Goal: Transaction & Acquisition: Download file/media

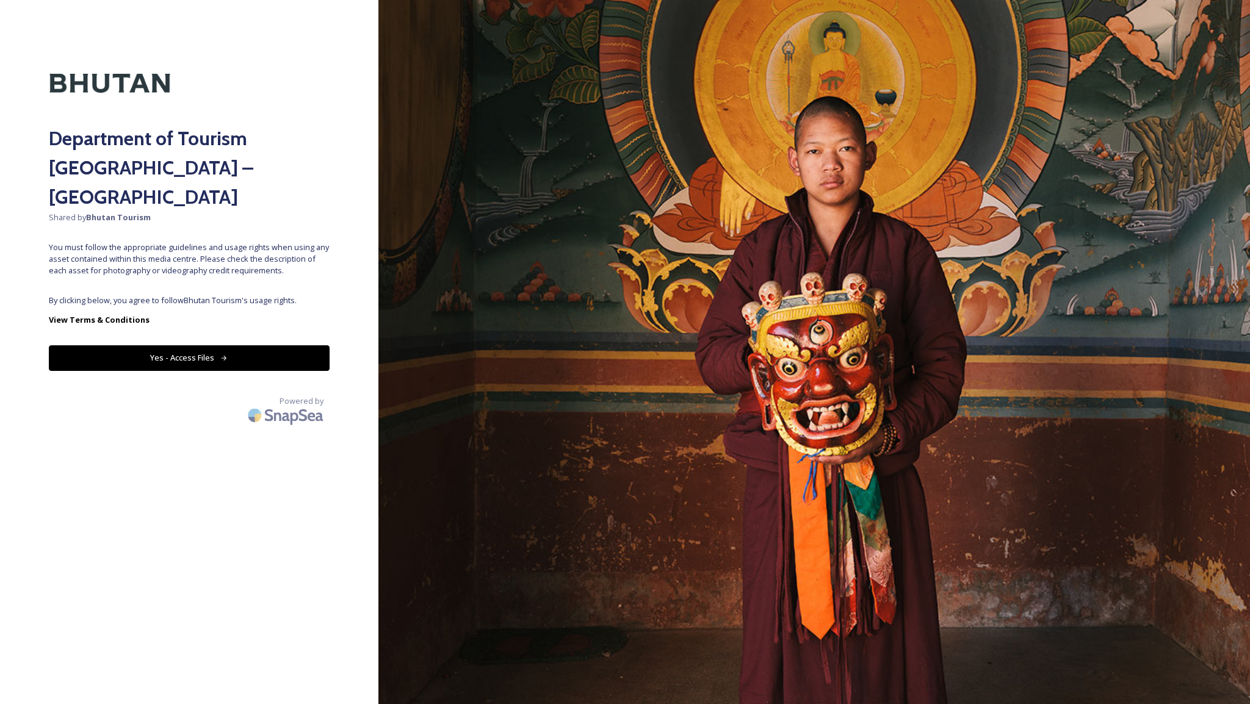
click at [181, 346] on button "Yes - Access Files" at bounding box center [189, 358] width 281 height 25
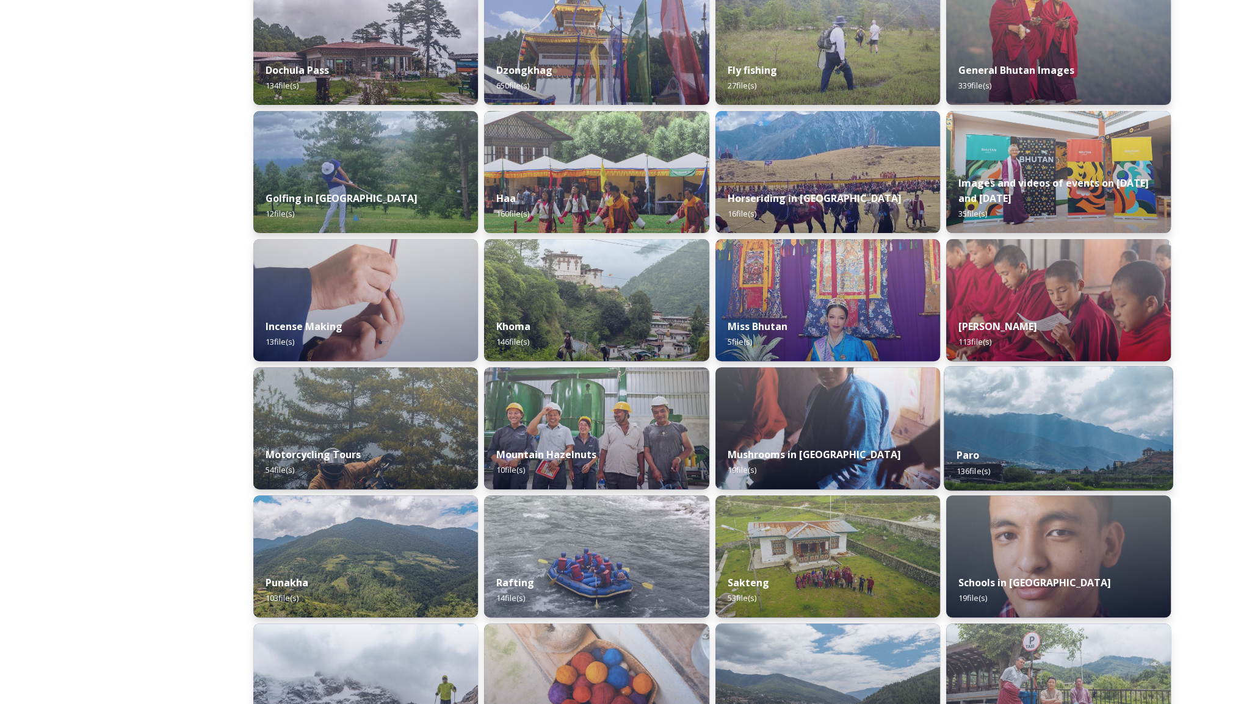
scroll to position [488, 0]
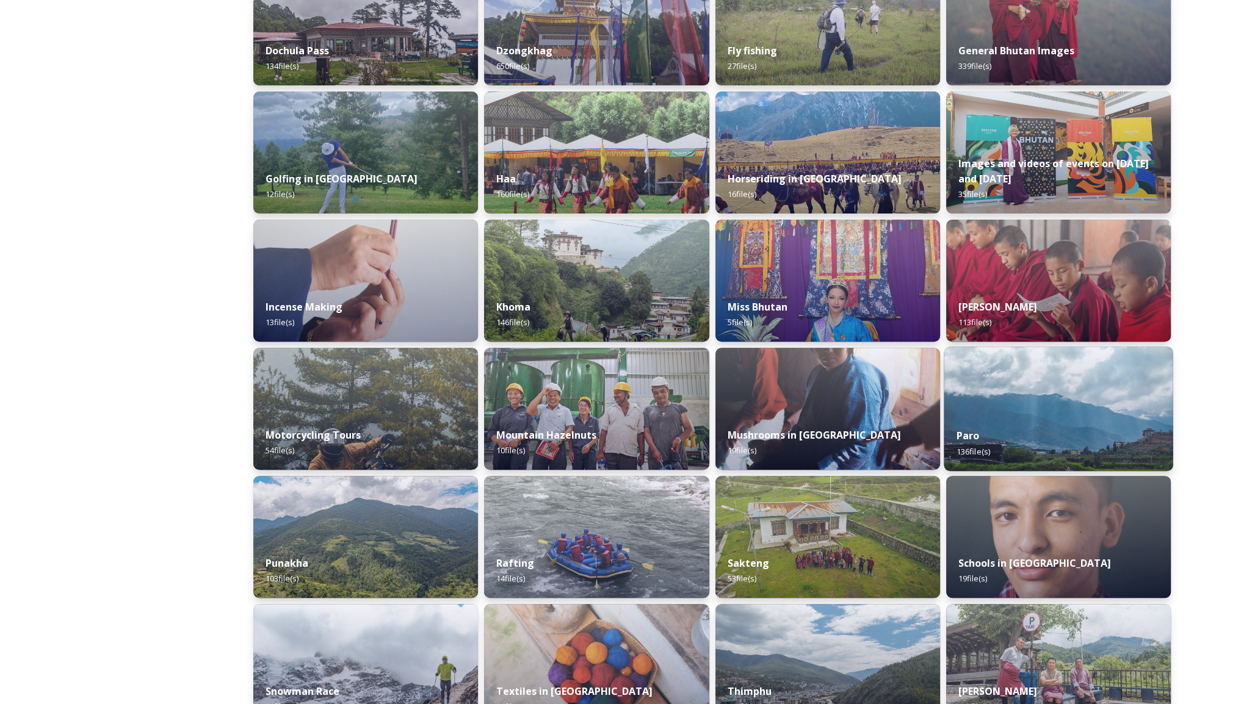
click at [1062, 395] on img at bounding box center [1059, 409] width 230 height 125
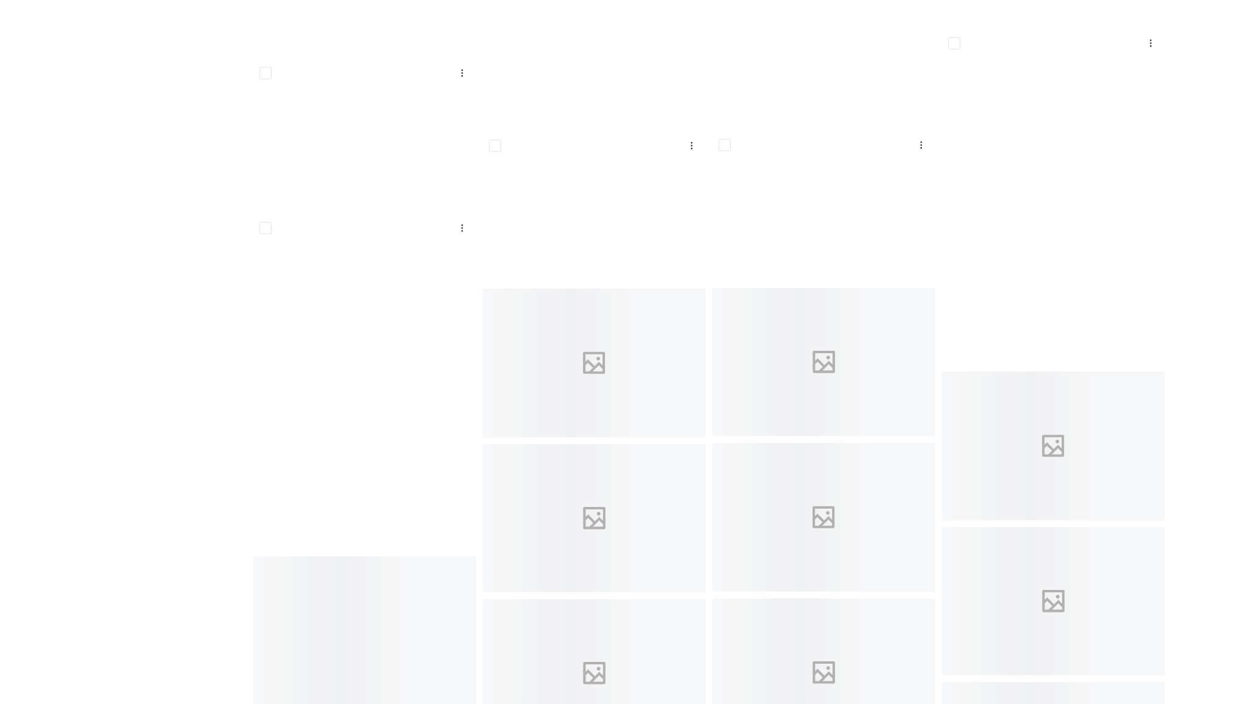
scroll to position [4700, 0]
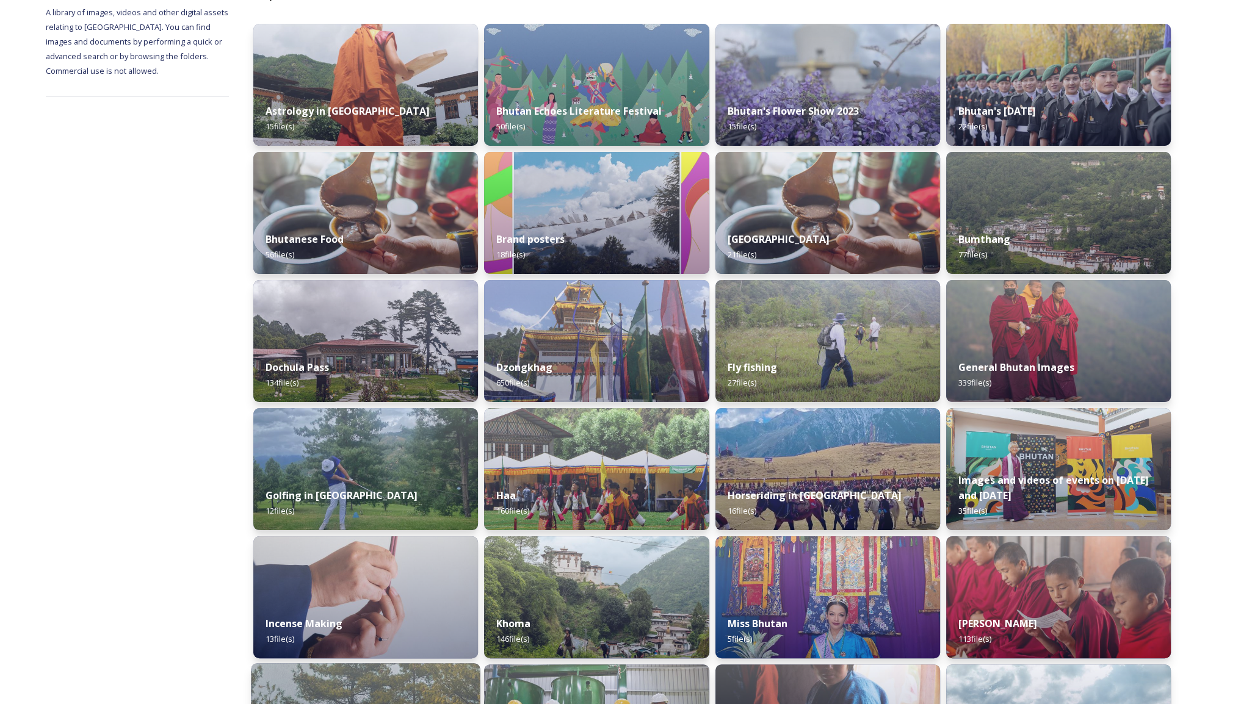
scroll to position [443, 0]
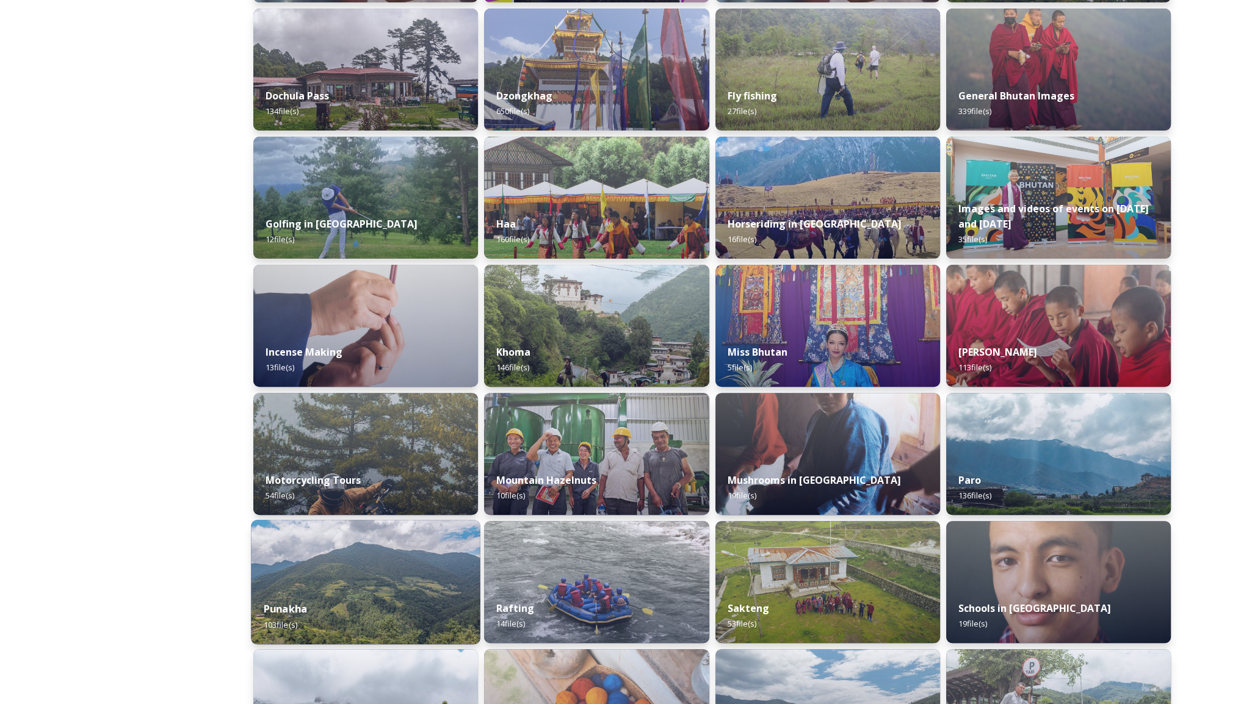
click at [333, 578] on img at bounding box center [366, 582] width 230 height 125
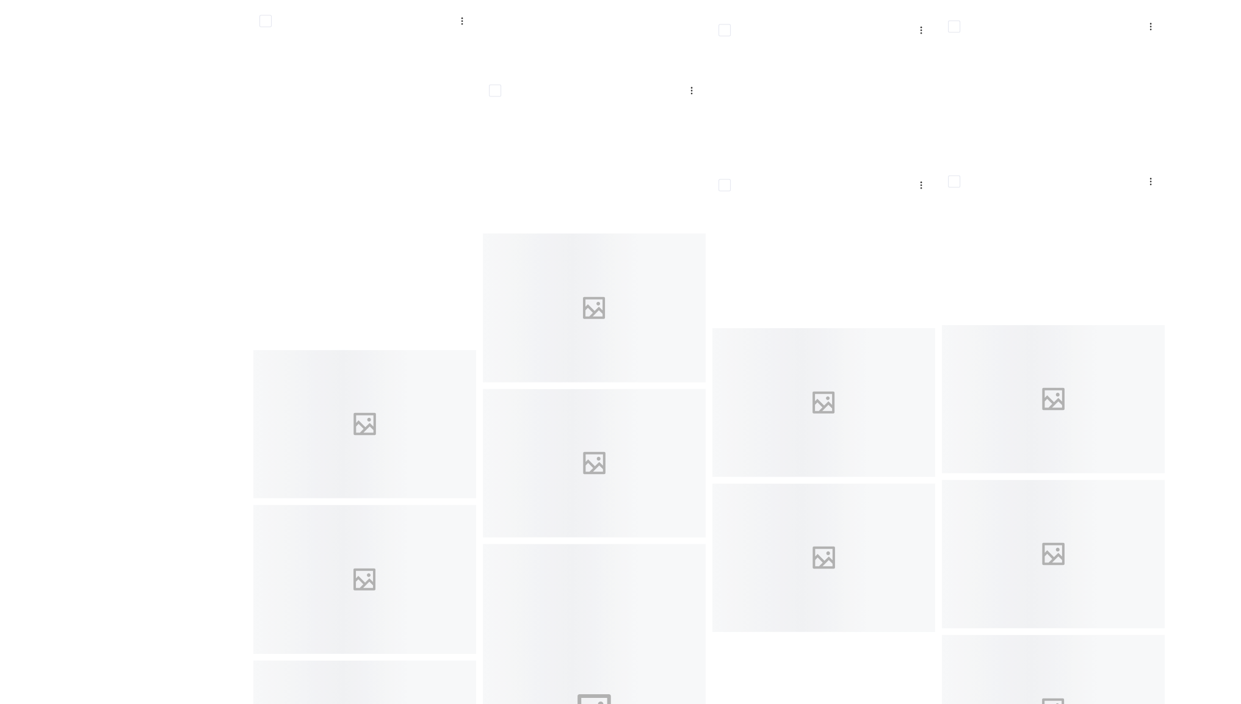
scroll to position [3638, 0]
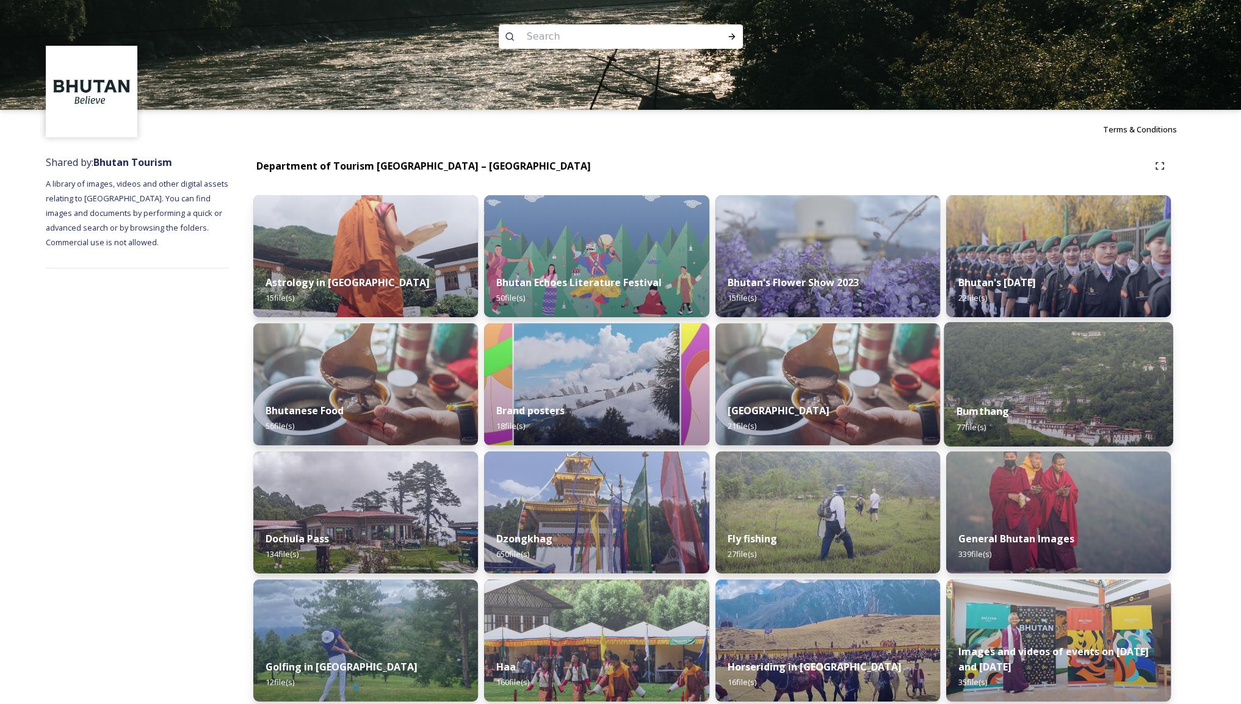
click at [1032, 385] on img at bounding box center [1059, 384] width 230 height 125
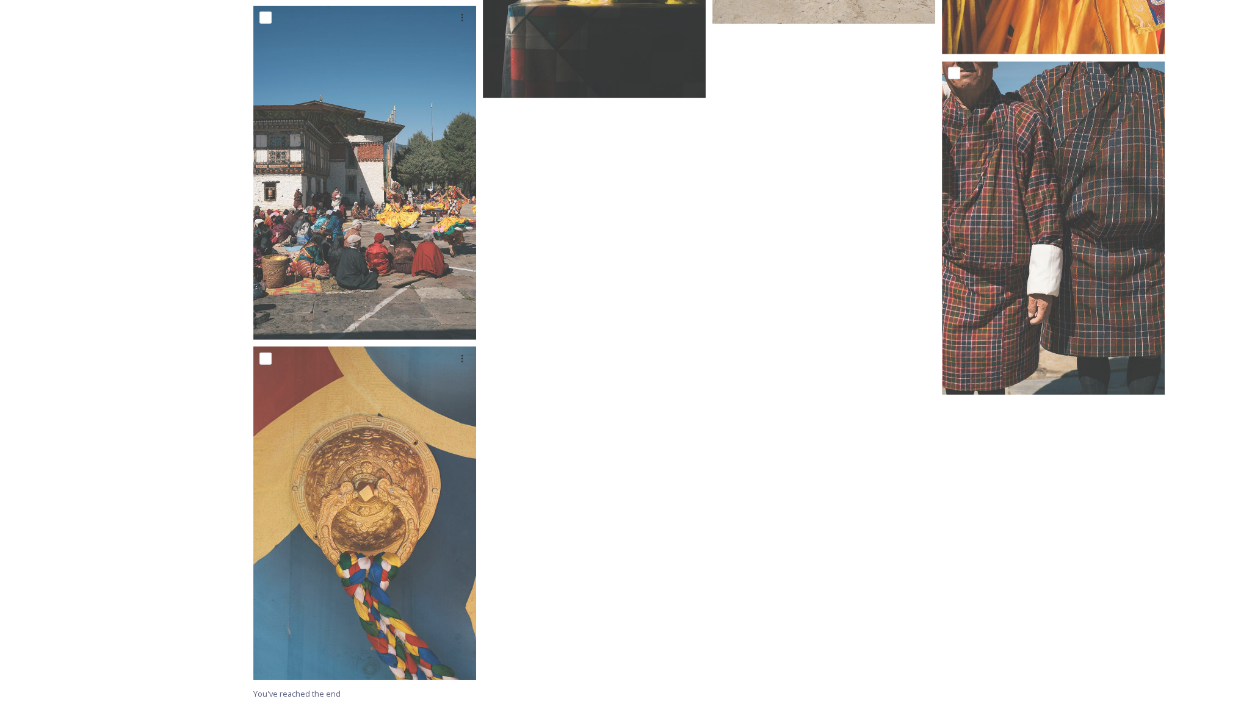
scroll to position [5009, 0]
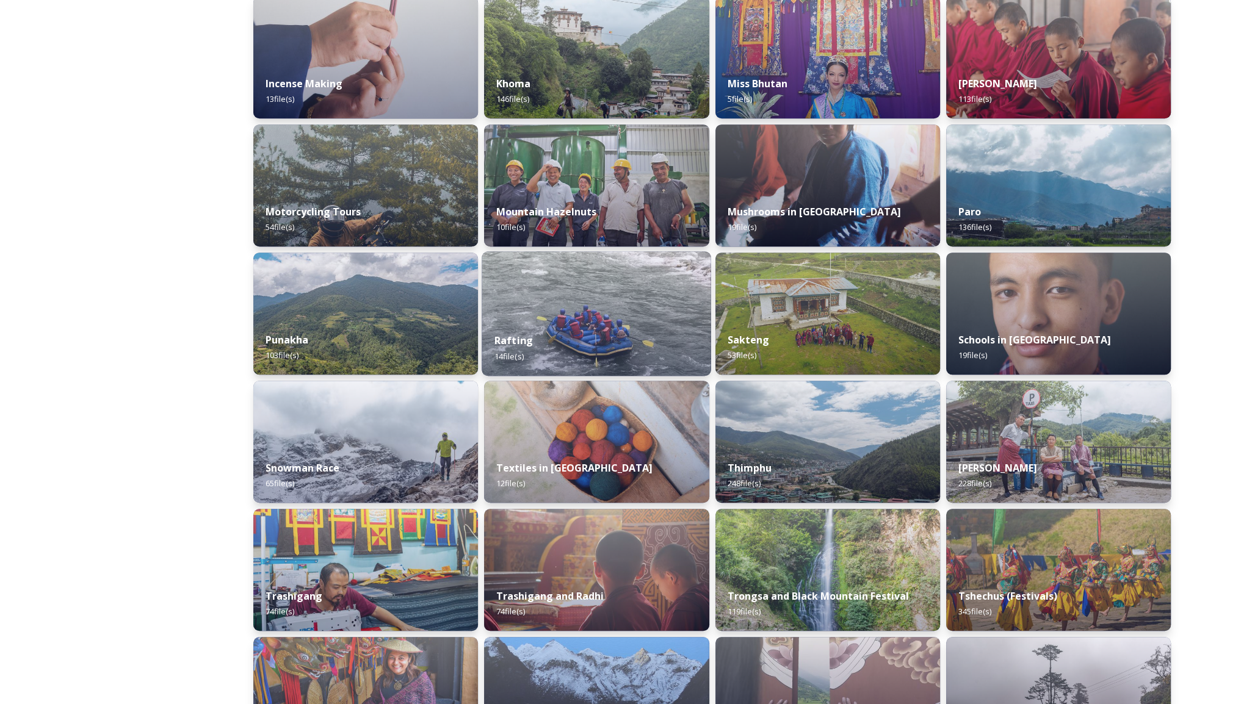
scroll to position [748, 0]
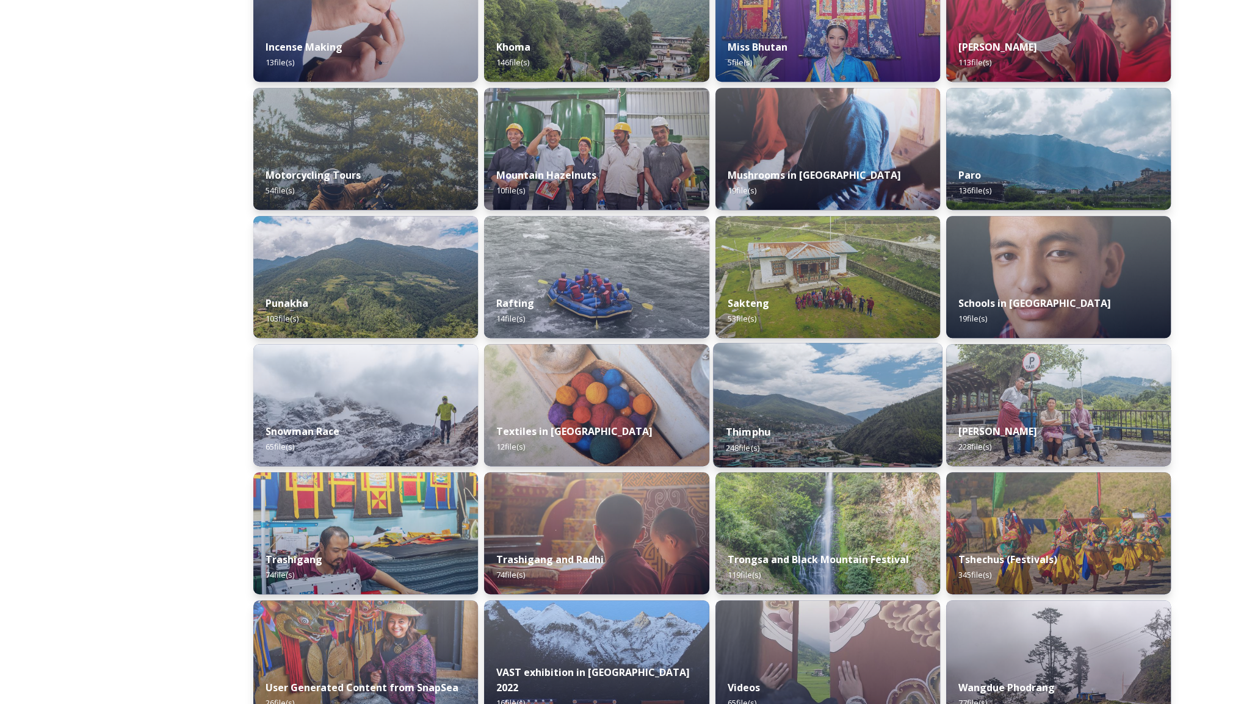
click at [794, 403] on img at bounding box center [828, 405] width 230 height 125
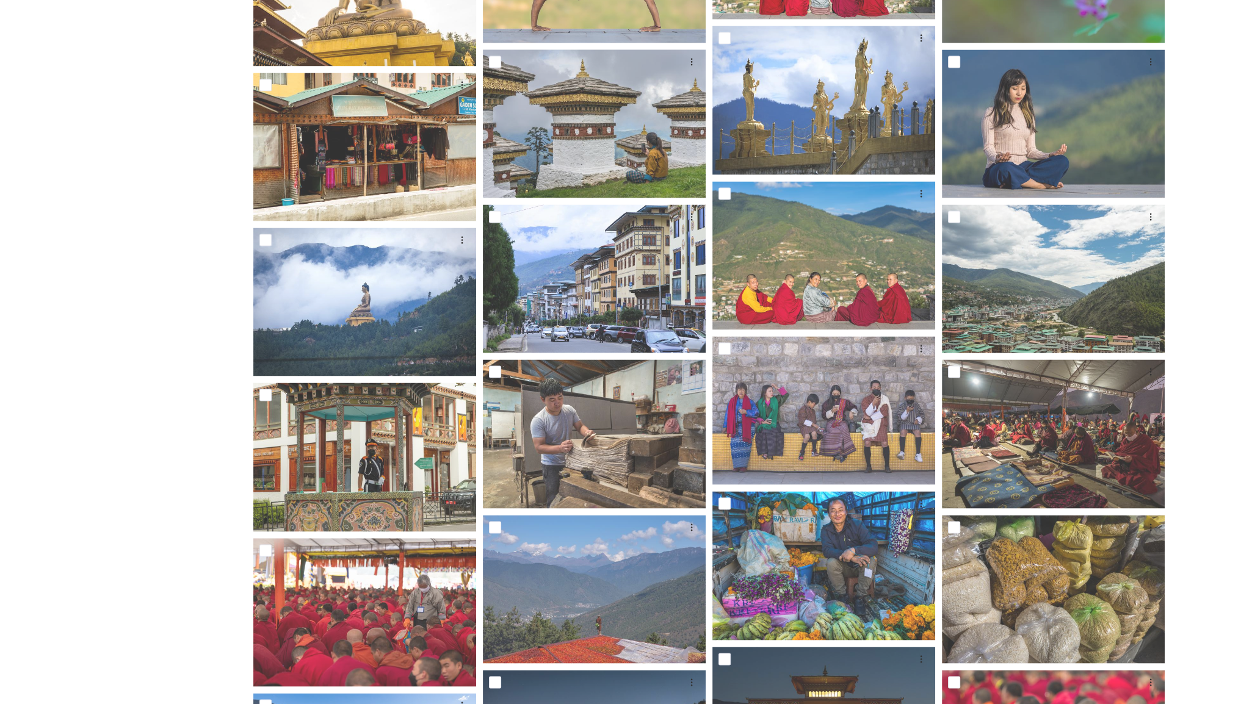
scroll to position [2679, 0]
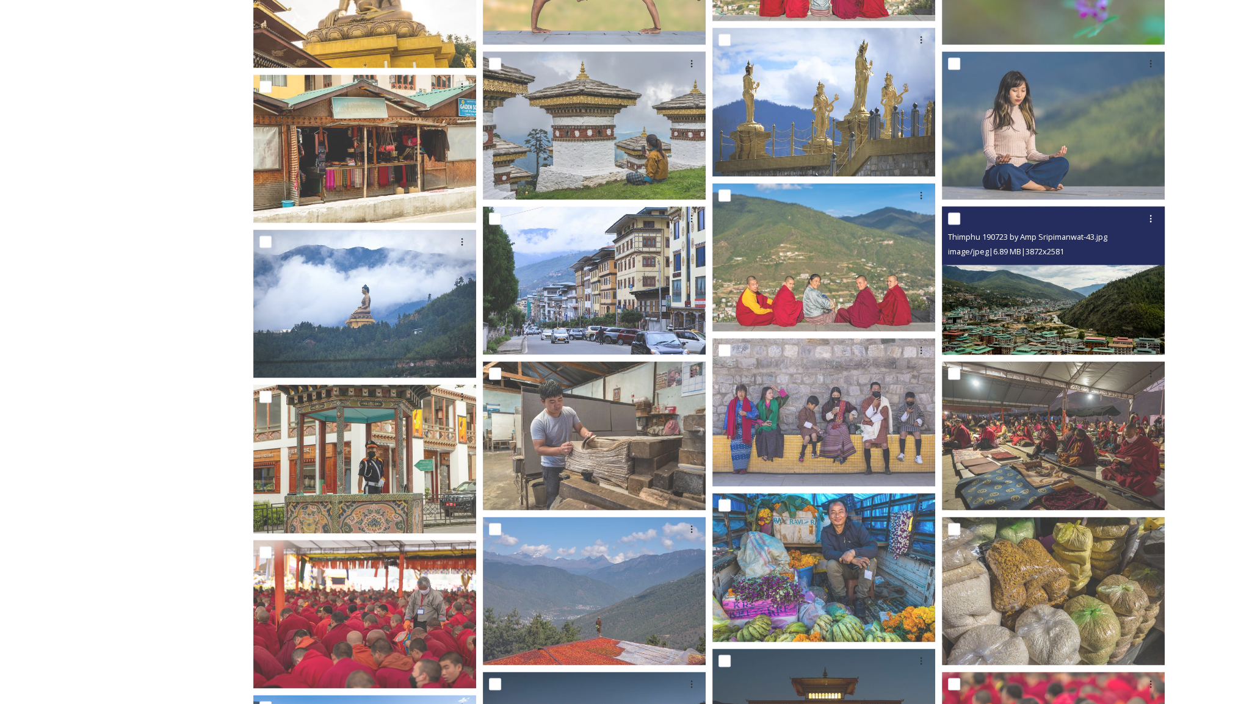
click at [999, 329] on img at bounding box center [1053, 280] width 223 height 149
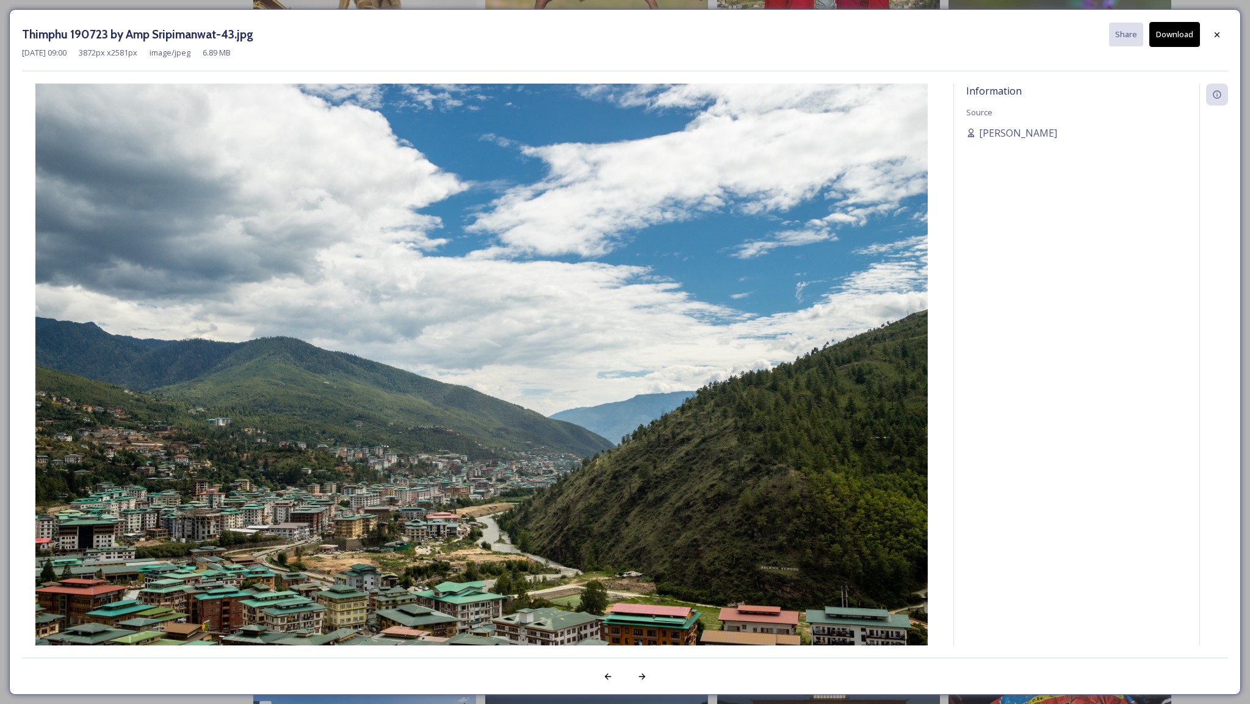
click at [1160, 31] on button "Download" at bounding box center [1174, 34] width 51 height 25
click at [1215, 38] on icon at bounding box center [1217, 35] width 10 height 10
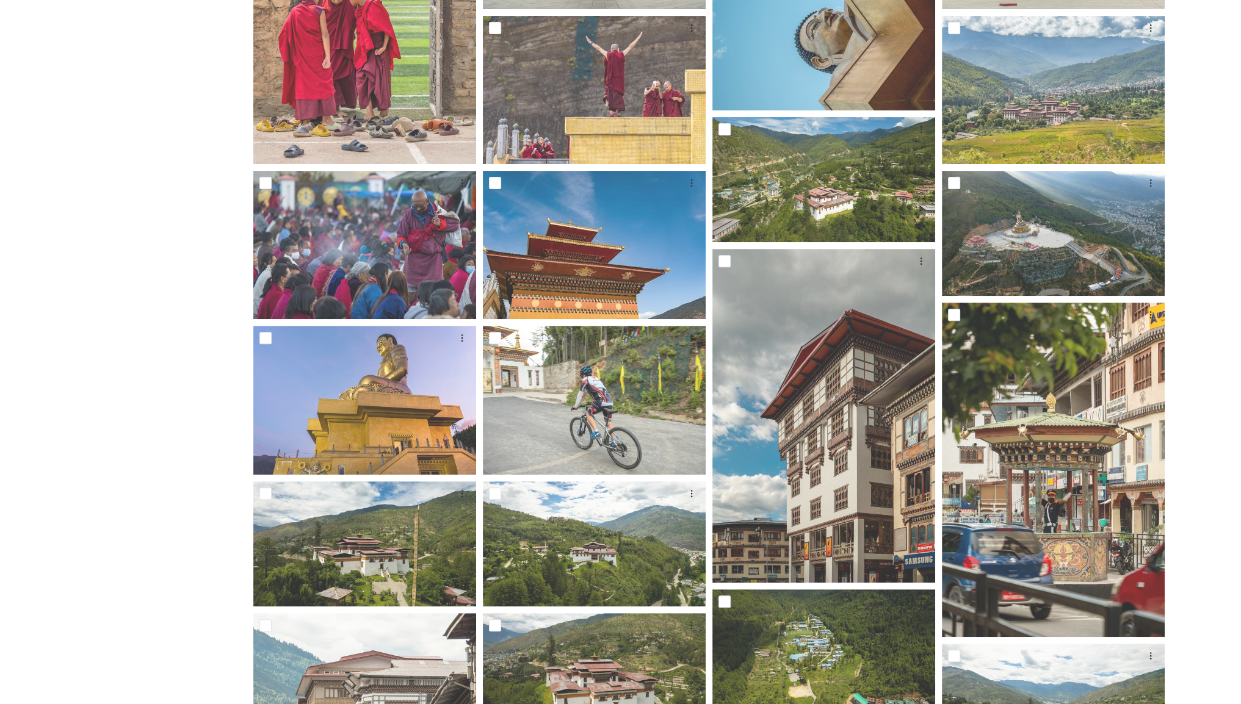
scroll to position [0, 0]
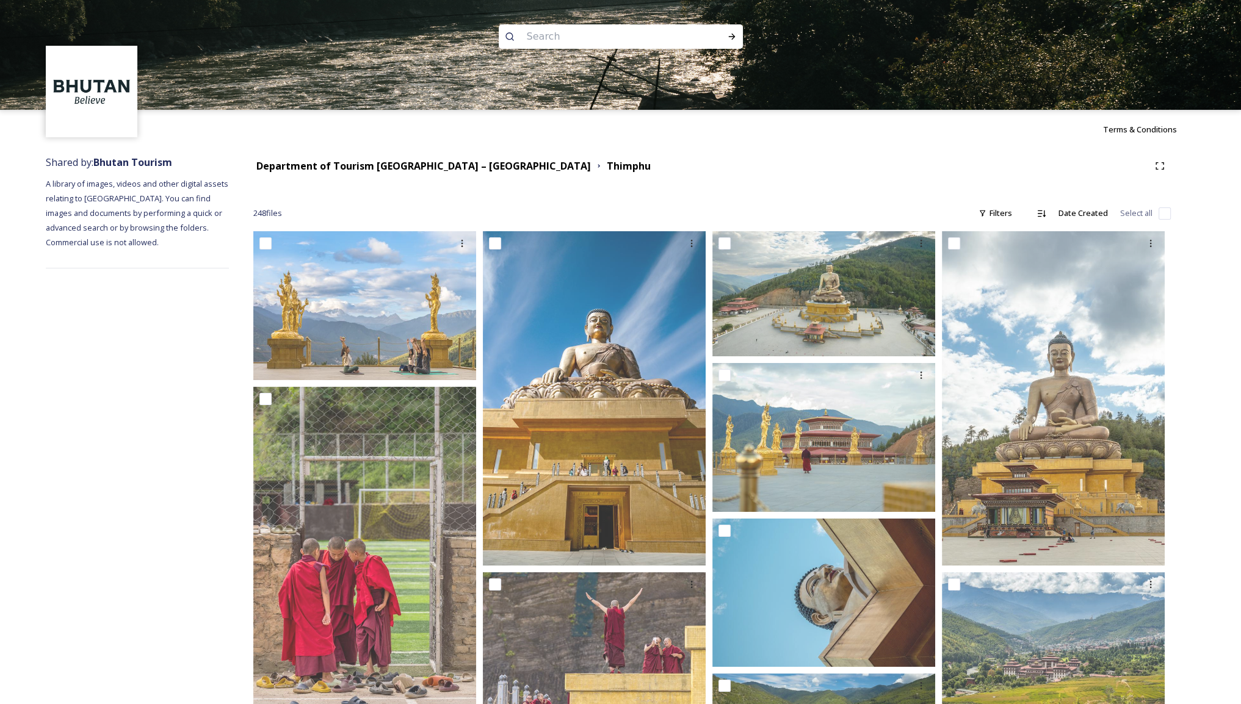
click at [392, 155] on div "Department of Tourism [GEOGRAPHIC_DATA] – [GEOGRAPHIC_DATA] Thimphu" at bounding box center [711, 166] width 917 height 22
click at [374, 164] on strong "Department of Tourism [GEOGRAPHIC_DATA] – [GEOGRAPHIC_DATA]" at bounding box center [423, 165] width 335 height 13
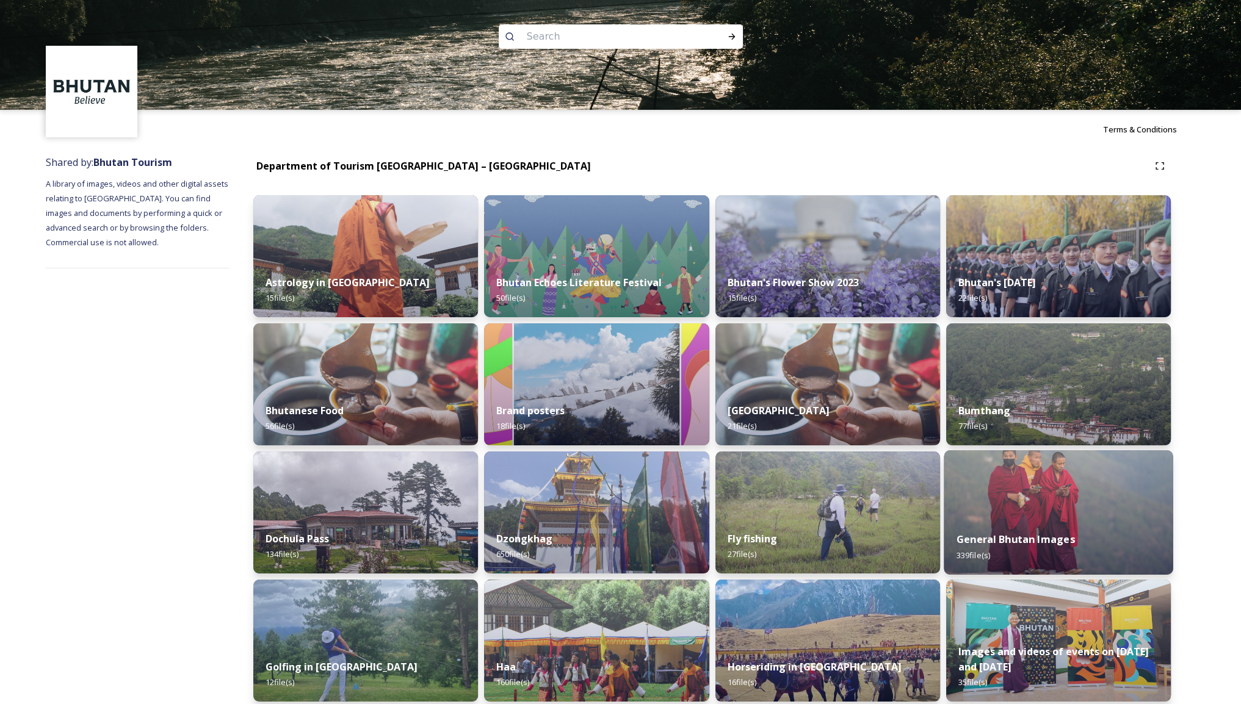
click at [1043, 513] on img at bounding box center [1059, 513] width 230 height 125
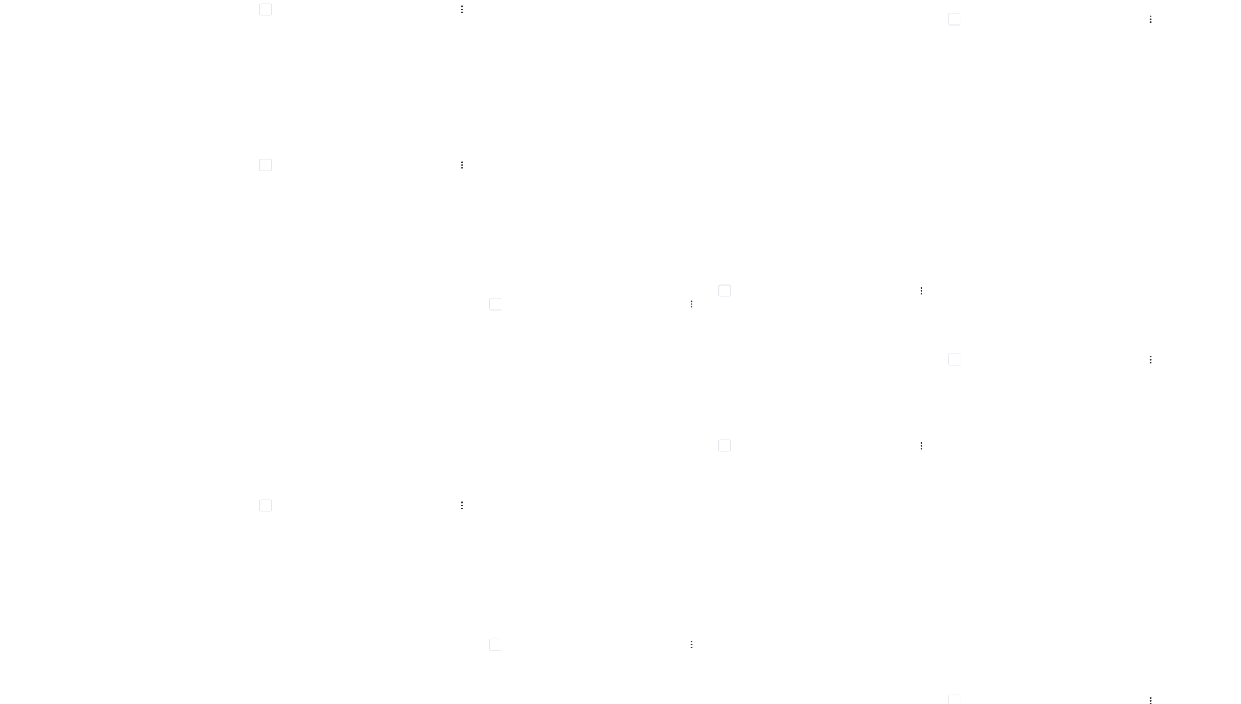
scroll to position [15566, 0]
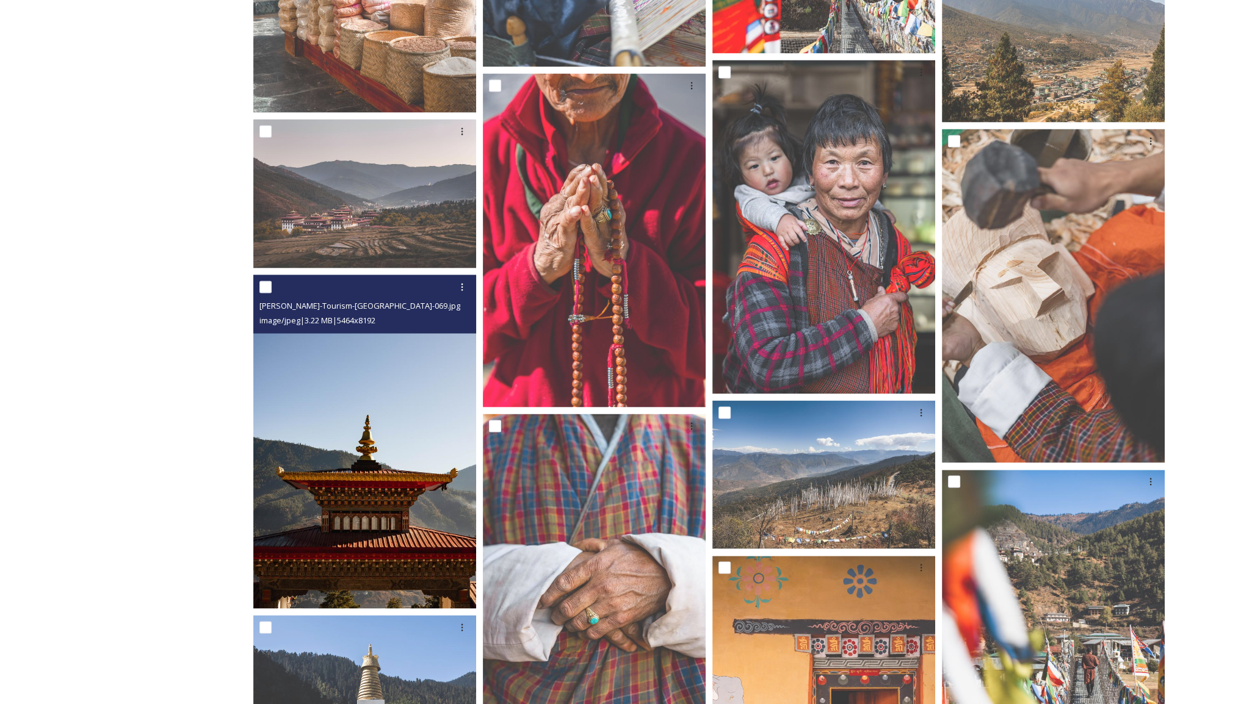
click at [350, 463] on img at bounding box center [364, 442] width 223 height 334
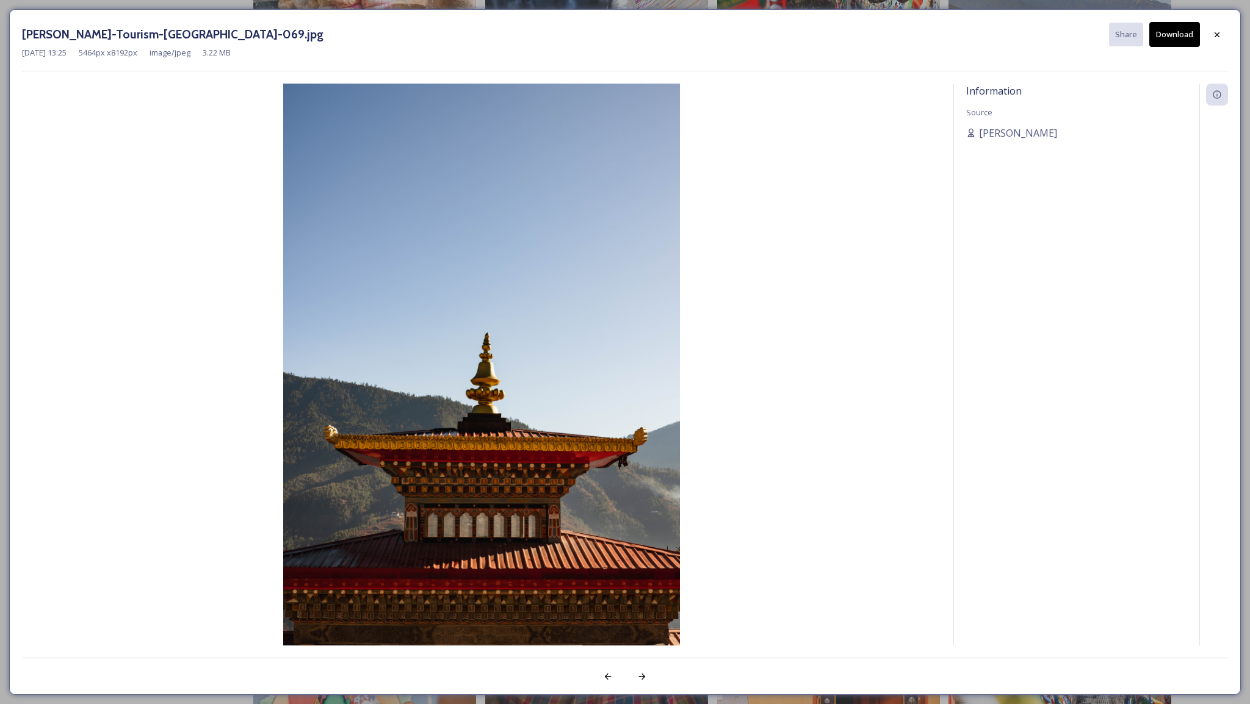
click at [1174, 34] on button "Download" at bounding box center [1174, 34] width 51 height 25
click at [1211, 38] on div at bounding box center [1217, 35] width 22 height 22
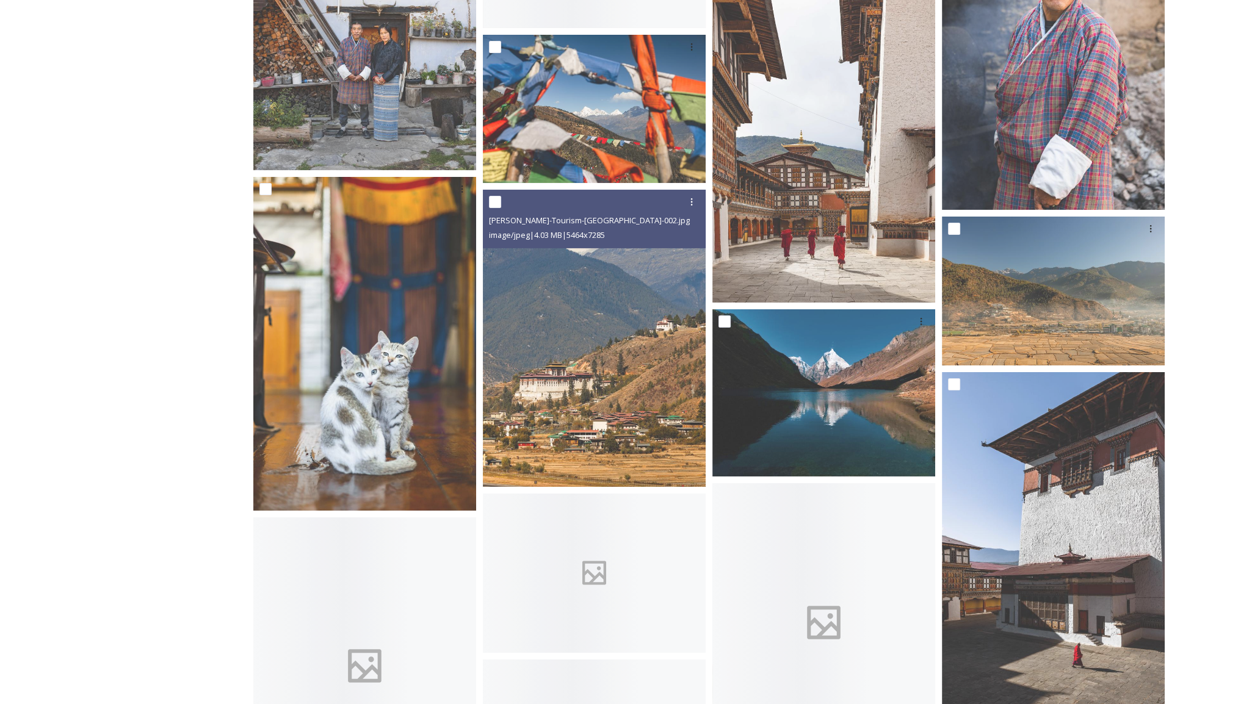
scroll to position [17886, 0]
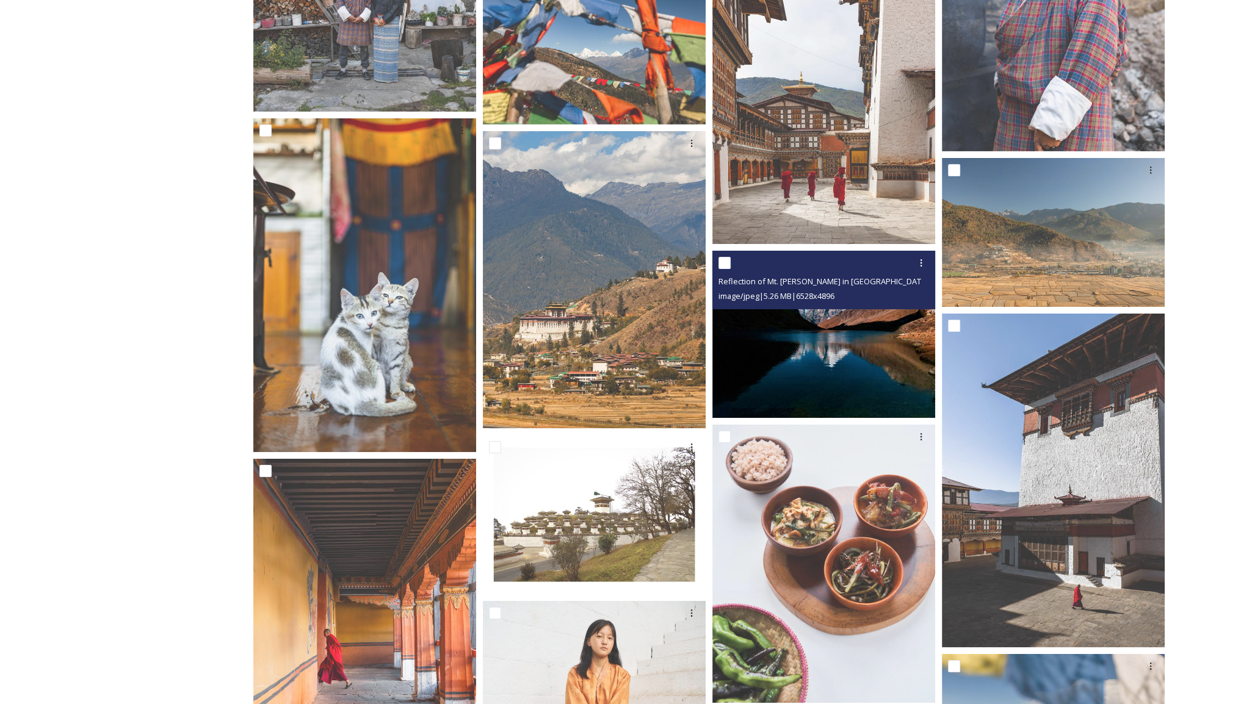
click at [828, 343] on img at bounding box center [823, 334] width 223 height 167
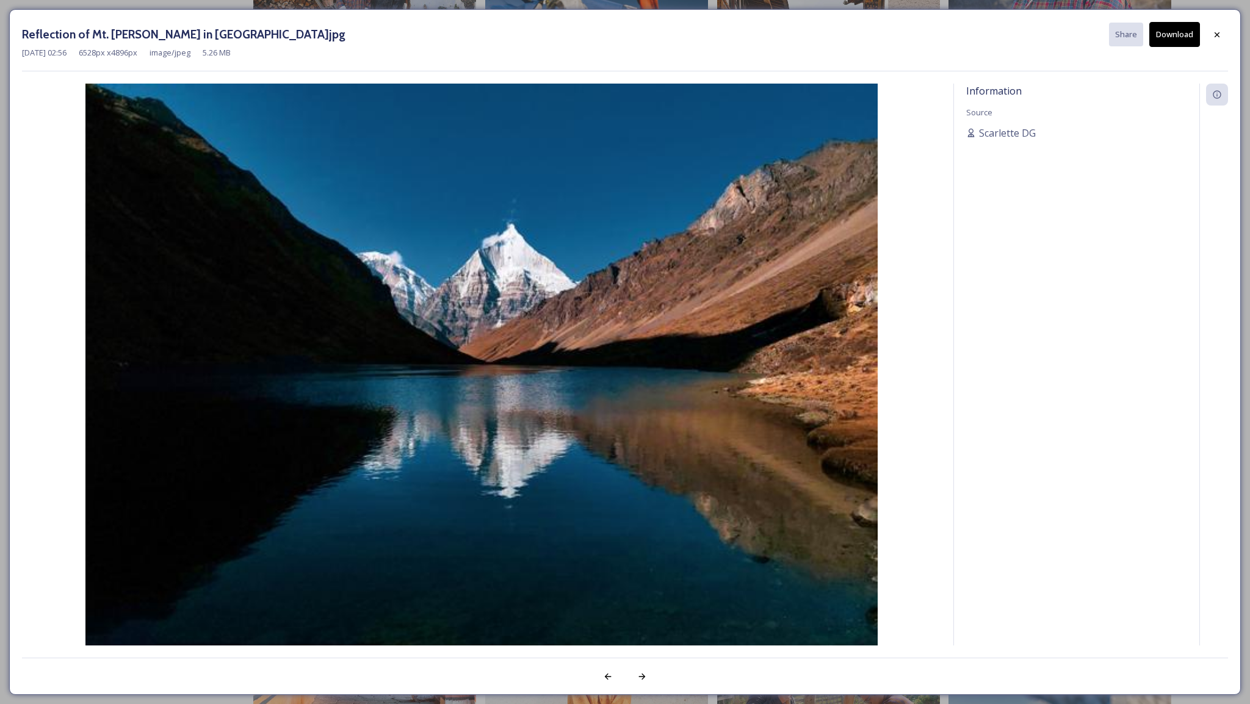
click at [1179, 36] on button "Download" at bounding box center [1174, 34] width 51 height 25
click at [1215, 42] on div at bounding box center [1217, 35] width 22 height 22
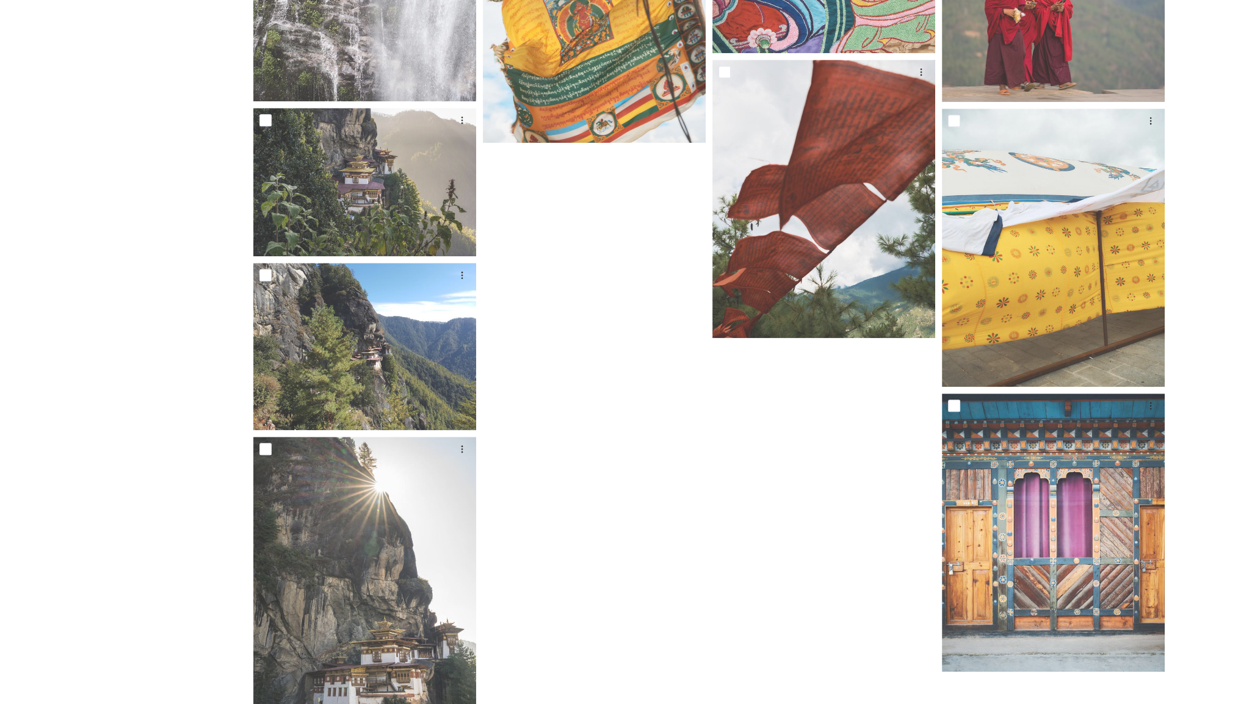
scroll to position [20205, 0]
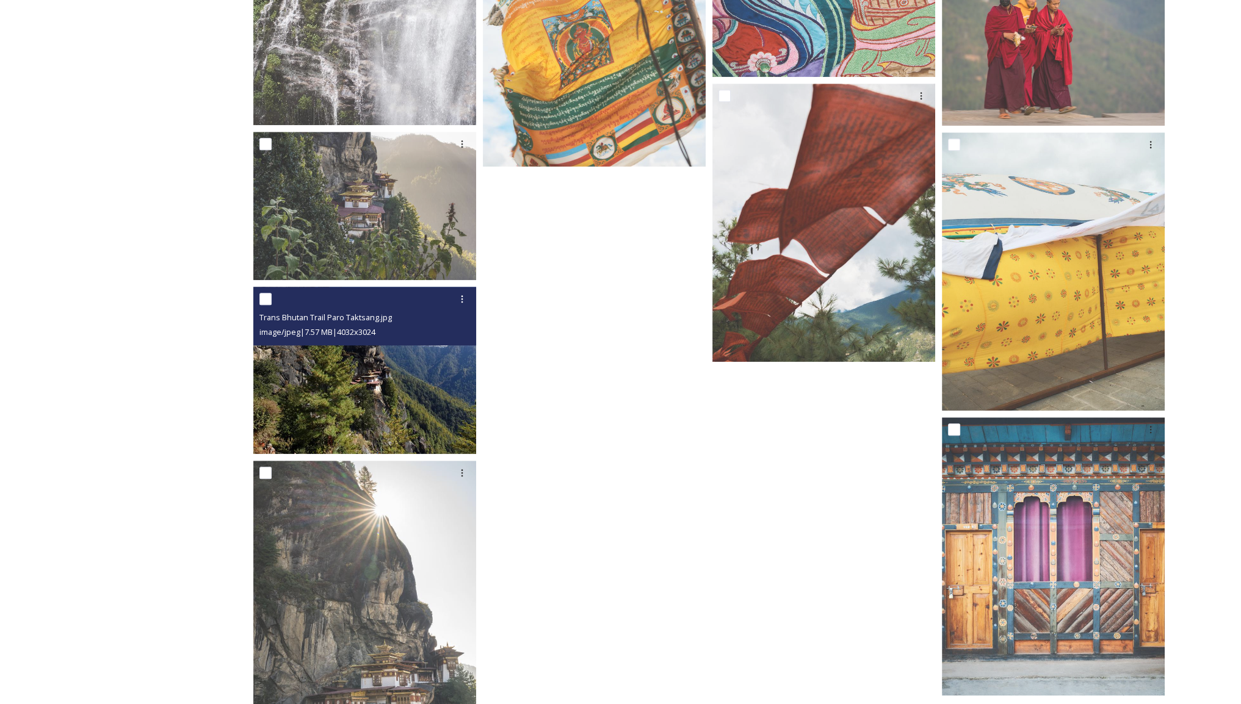
click at [356, 389] on img at bounding box center [364, 370] width 223 height 167
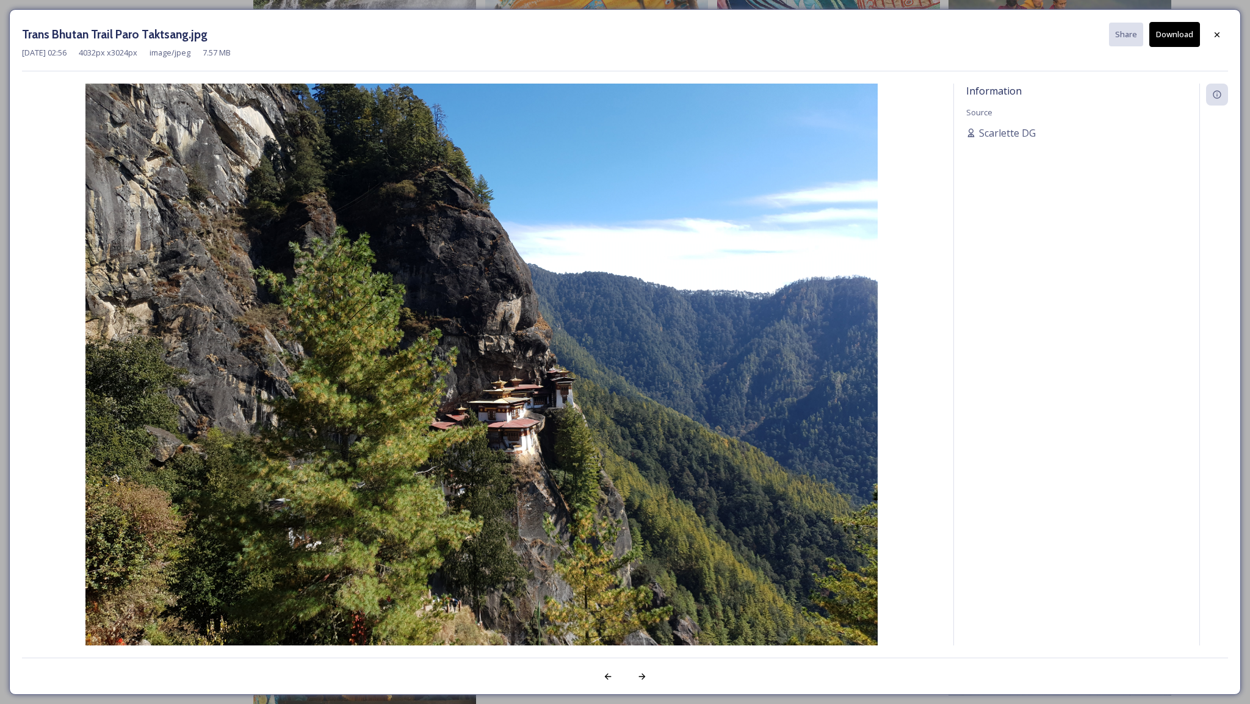
click at [1162, 40] on button "Download" at bounding box center [1174, 34] width 51 height 25
click at [1217, 32] on icon at bounding box center [1217, 35] width 10 height 10
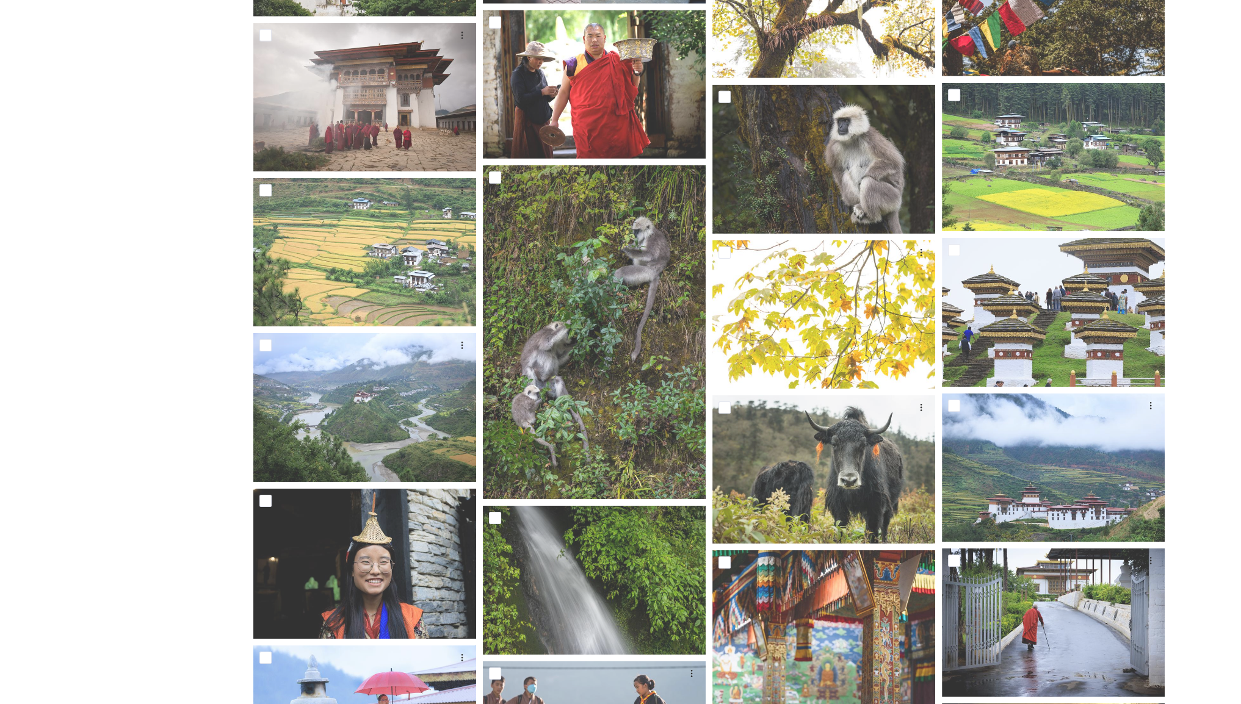
scroll to position [11574, 0]
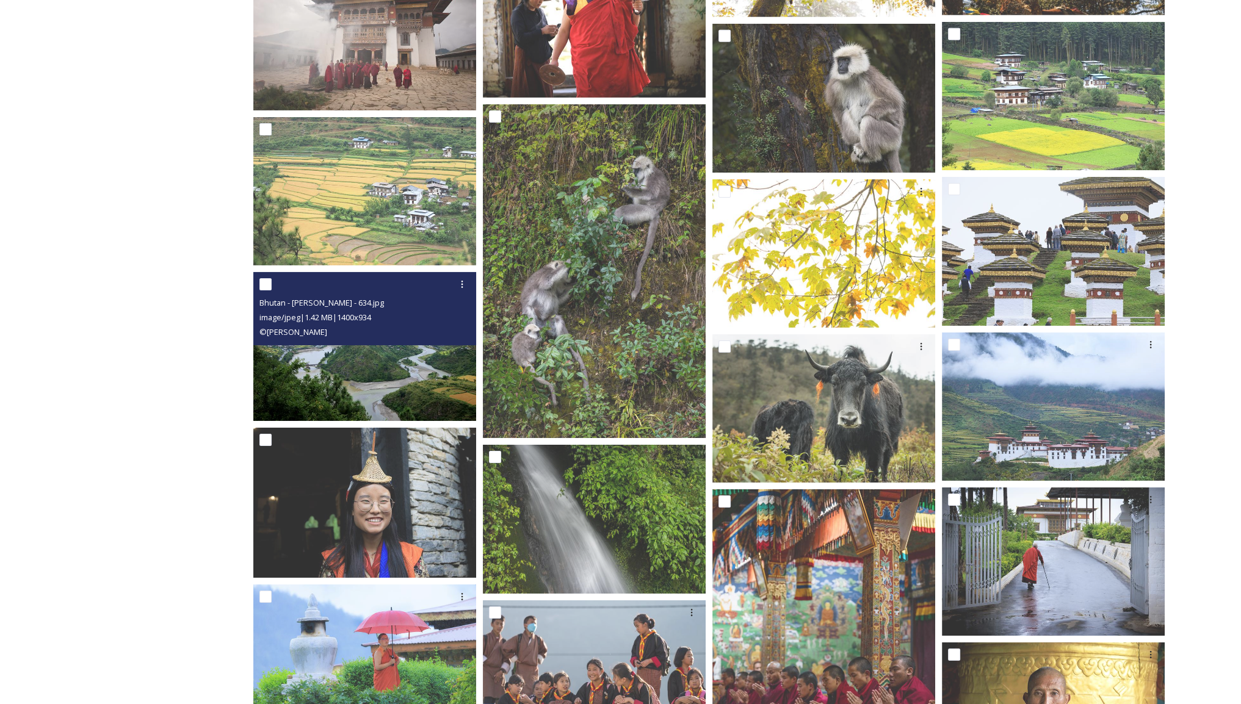
click at [380, 362] on img at bounding box center [364, 346] width 223 height 149
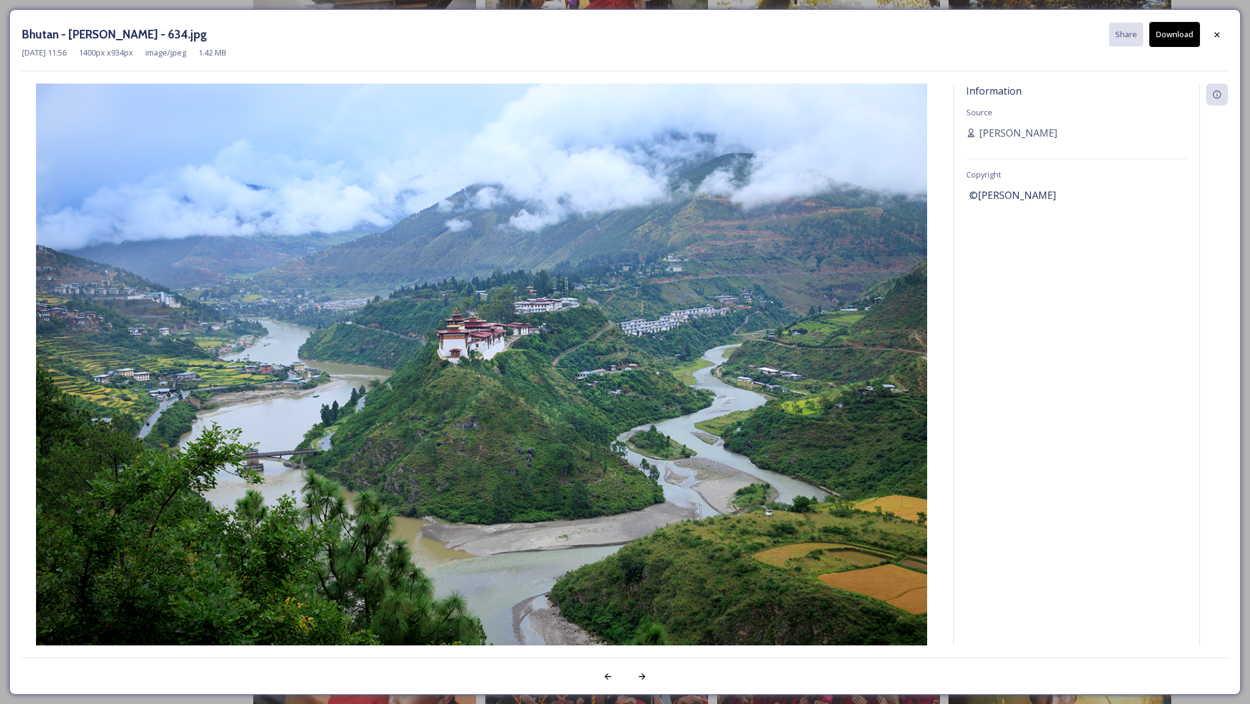
click at [1169, 37] on button "Download" at bounding box center [1174, 34] width 51 height 25
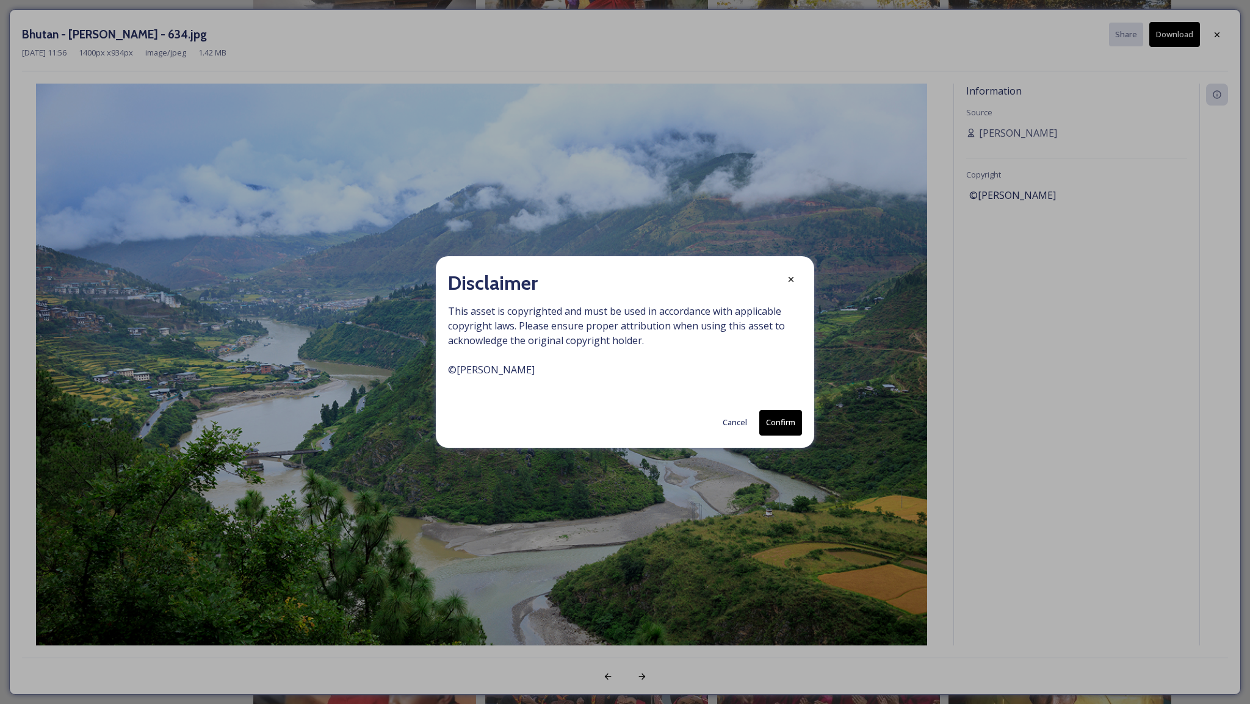
click at [781, 424] on button "Confirm" at bounding box center [780, 422] width 43 height 25
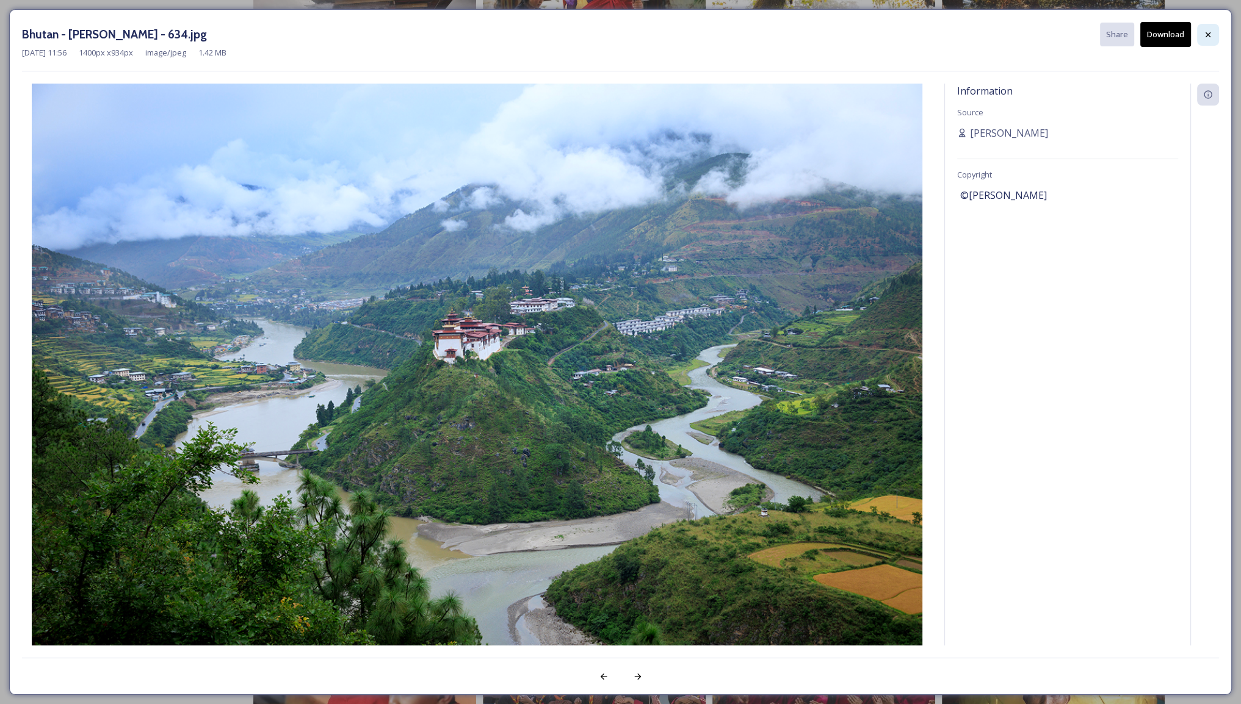
click at [1200, 37] on div at bounding box center [1208, 35] width 22 height 22
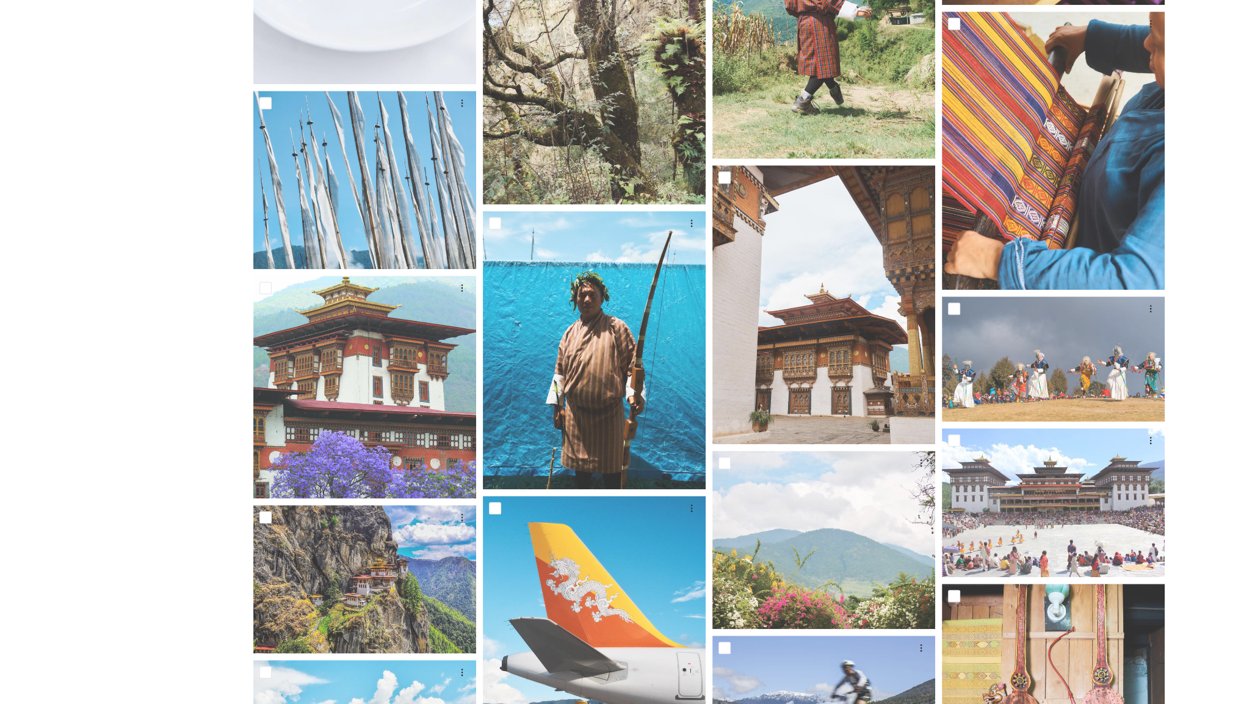
scroll to position [7240, 0]
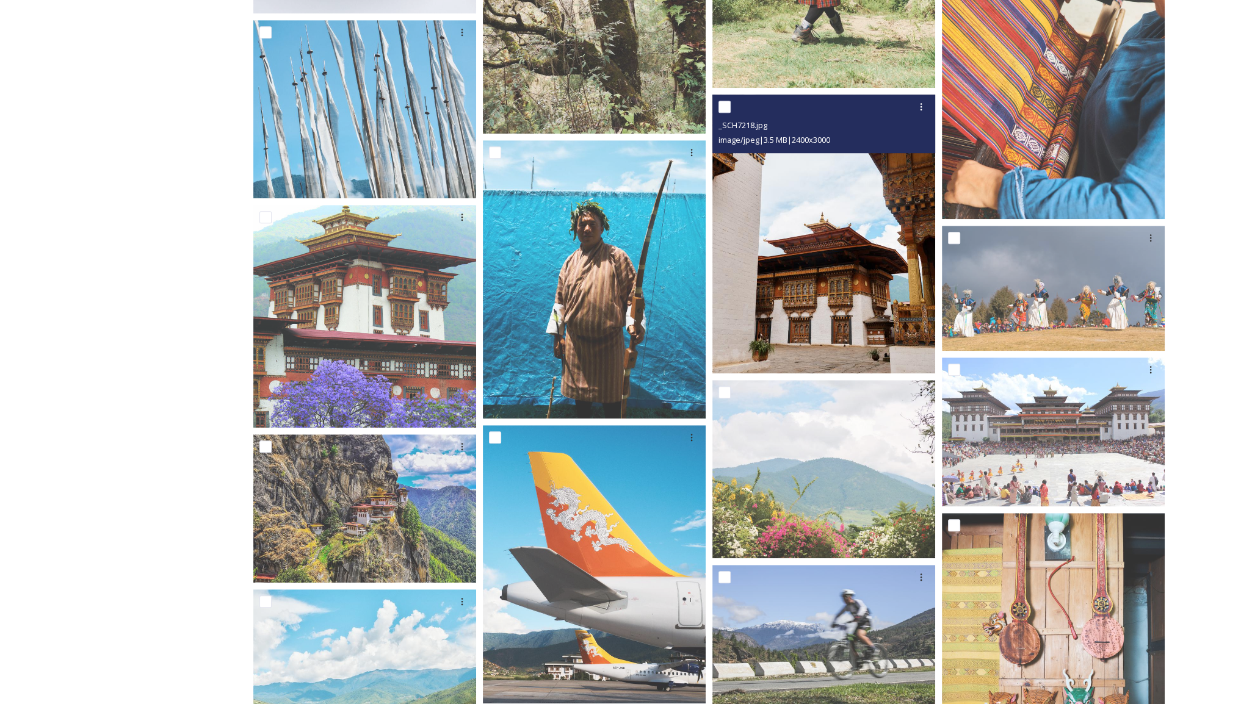
click at [831, 230] on img at bounding box center [823, 234] width 223 height 278
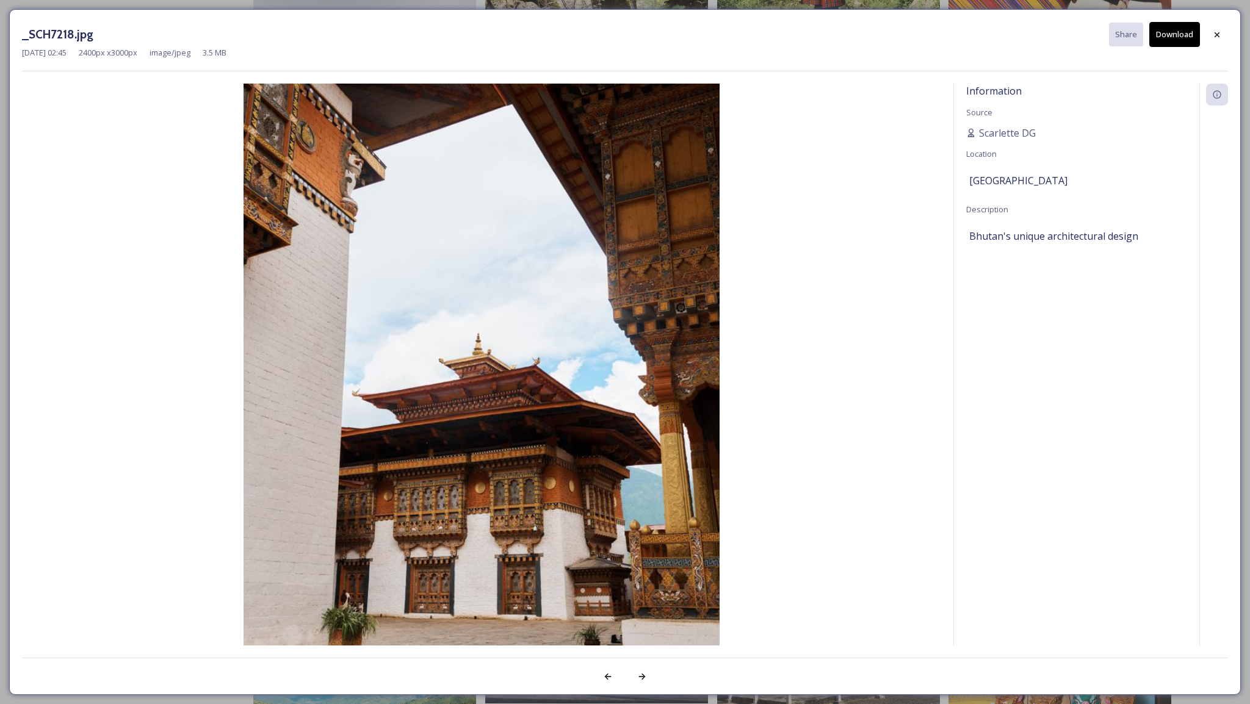
click at [1164, 34] on button "Download" at bounding box center [1174, 34] width 51 height 25
click at [1215, 31] on icon at bounding box center [1217, 35] width 10 height 10
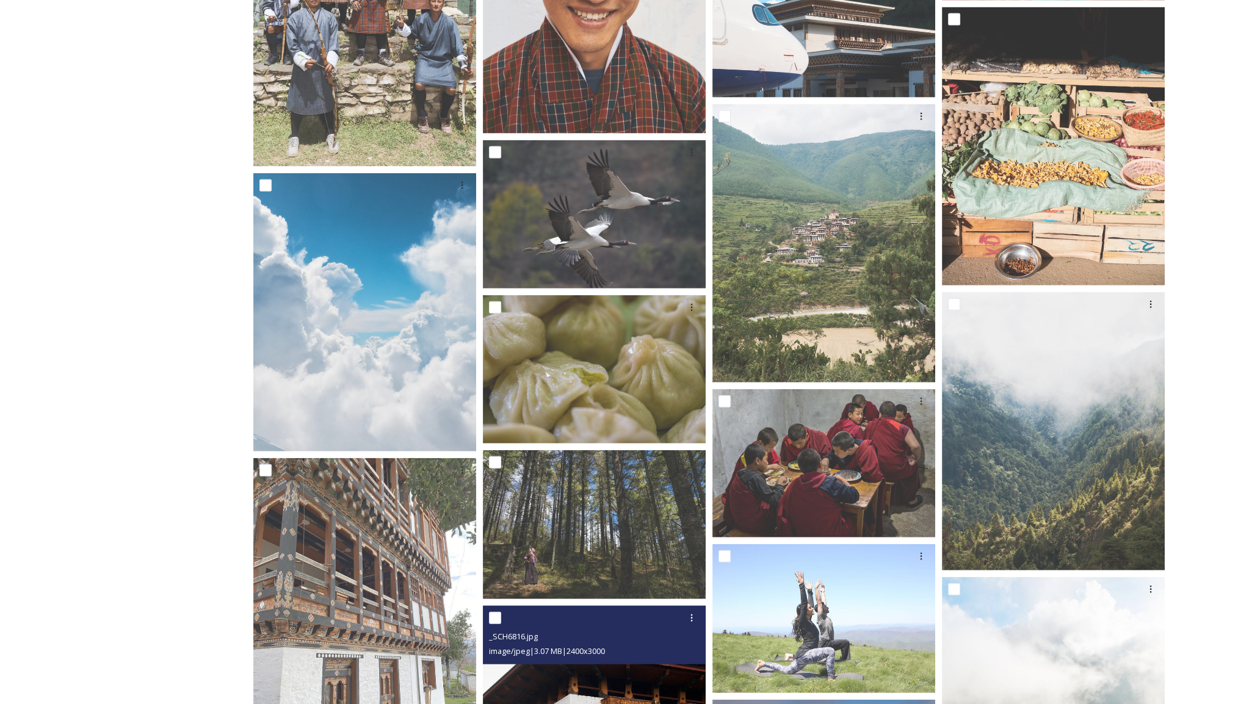
scroll to position [3699, 0]
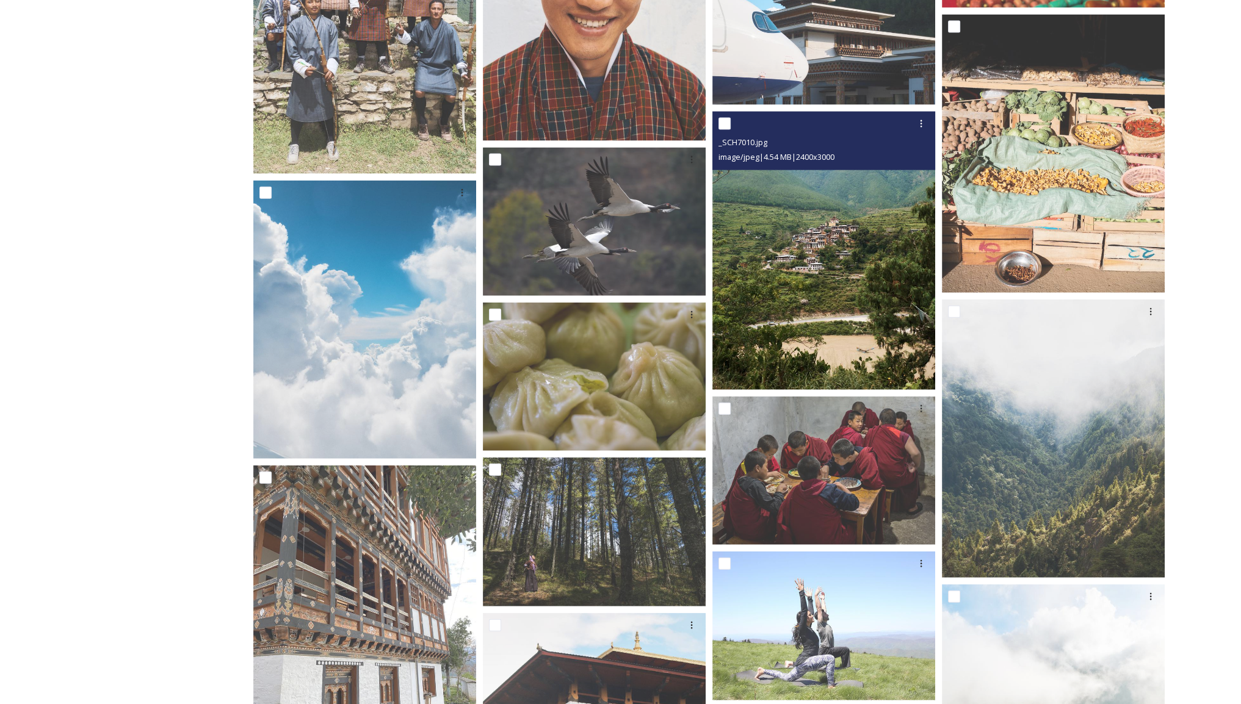
click at [795, 261] on img at bounding box center [823, 251] width 223 height 278
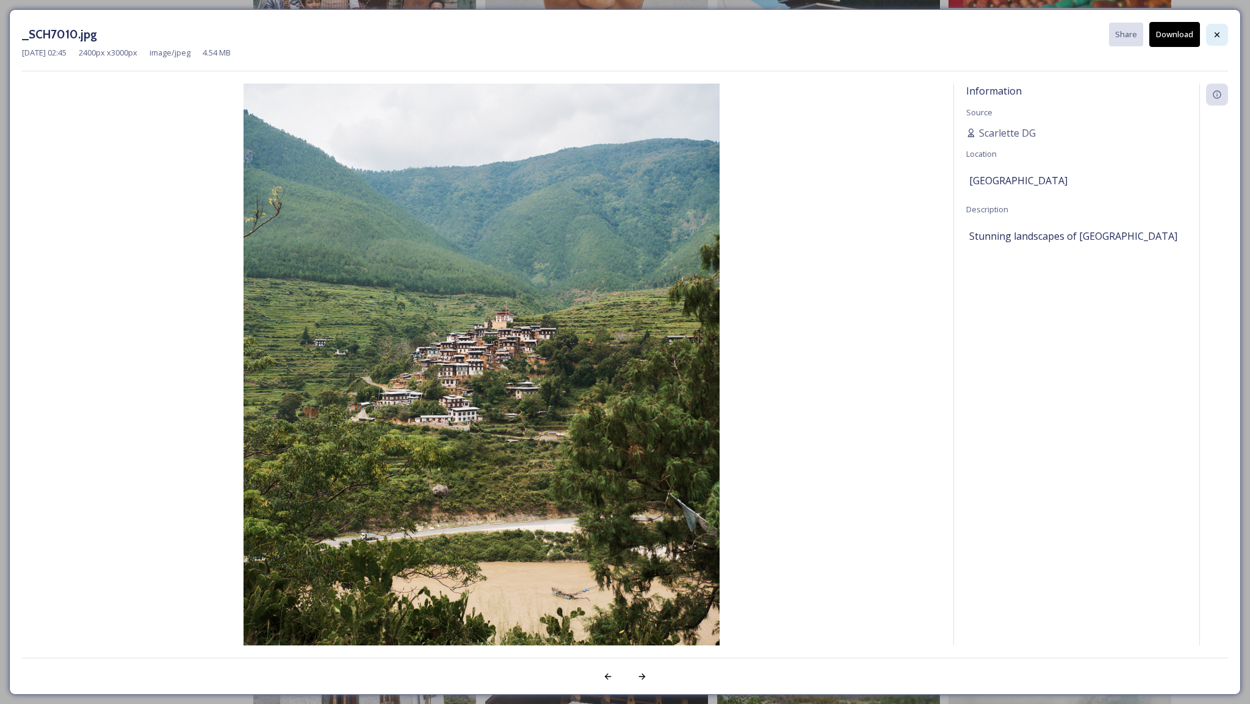
click at [1215, 40] on div at bounding box center [1217, 35] width 22 height 22
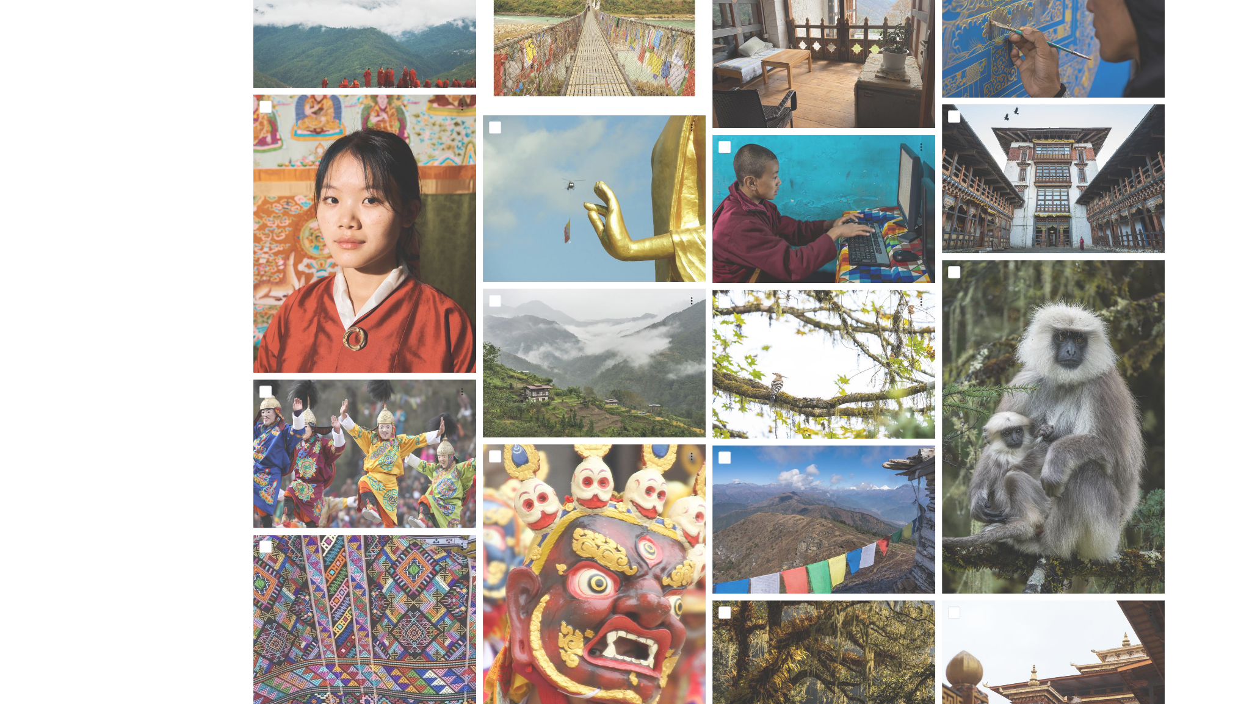
scroll to position [0, 0]
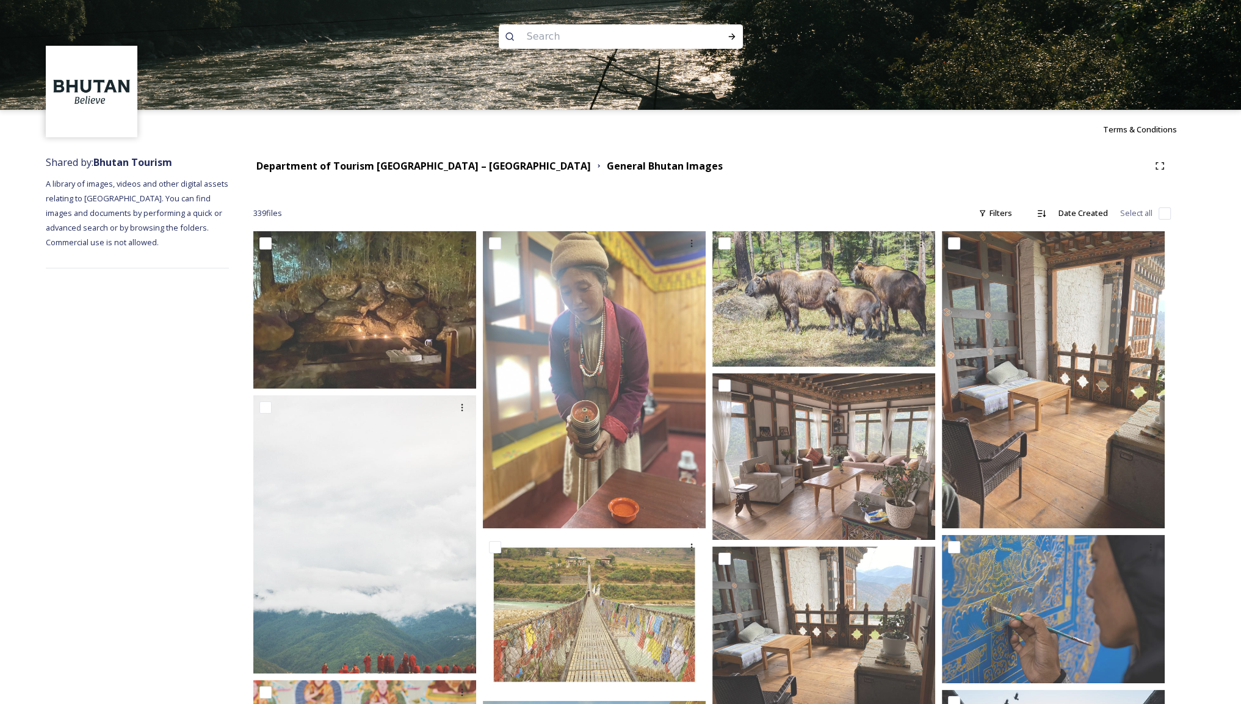
click at [576, 31] on input at bounding box center [604, 36] width 167 height 27
type input "bell"
click at [731, 47] on div "Run Search" at bounding box center [732, 37] width 22 height 22
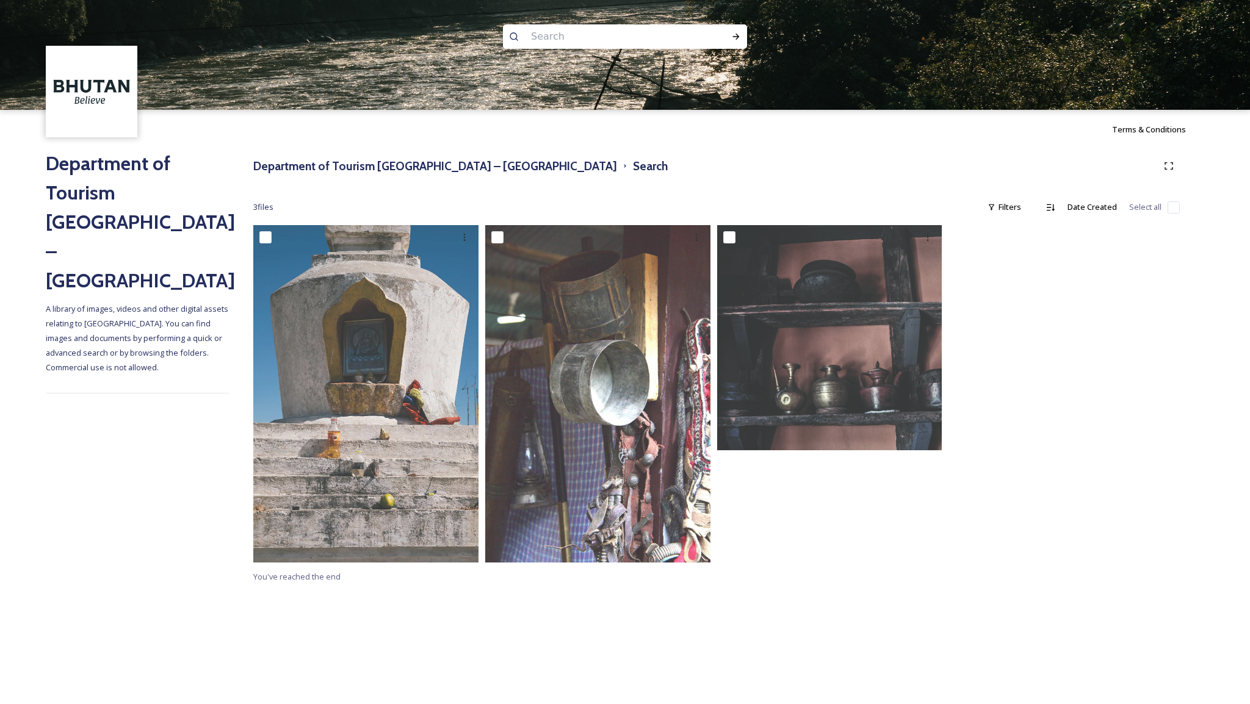
click at [691, 35] on div at bounding box center [625, 36] width 244 height 24
click at [393, 171] on h3 "Department of Tourism [GEOGRAPHIC_DATA] – [GEOGRAPHIC_DATA]" at bounding box center [435, 166] width 364 height 18
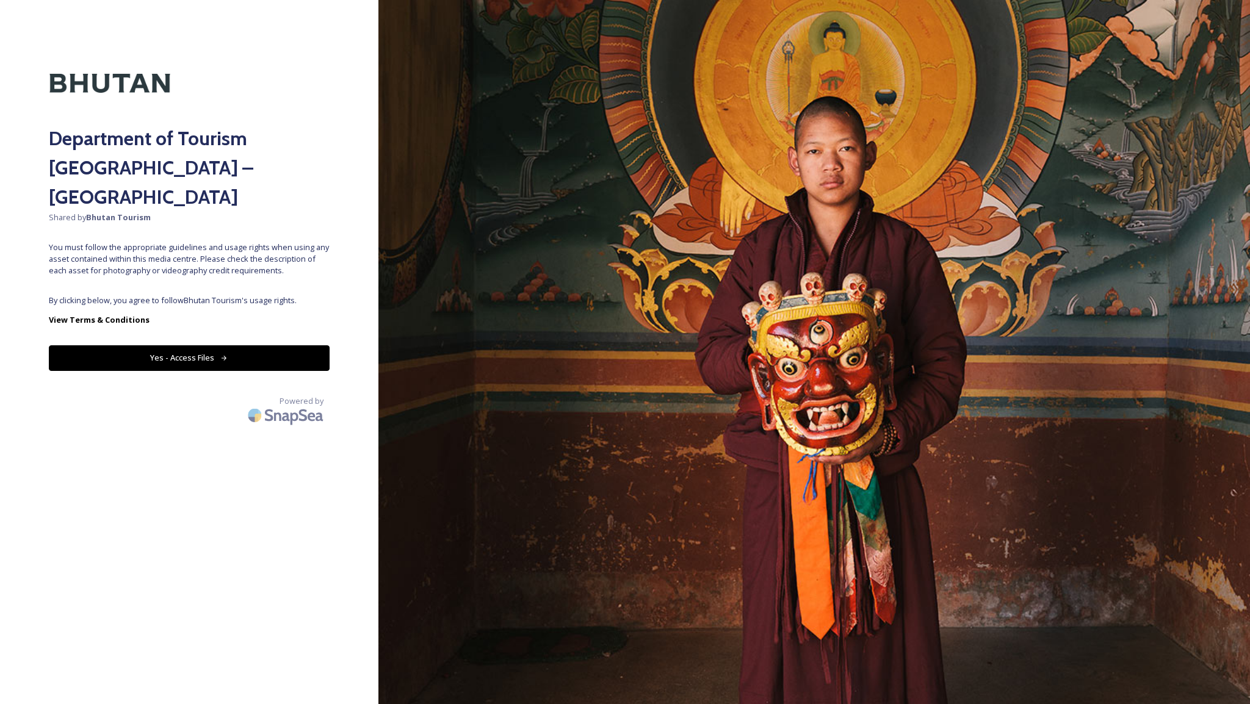
click at [168, 346] on button "Yes - Access Files" at bounding box center [189, 358] width 281 height 25
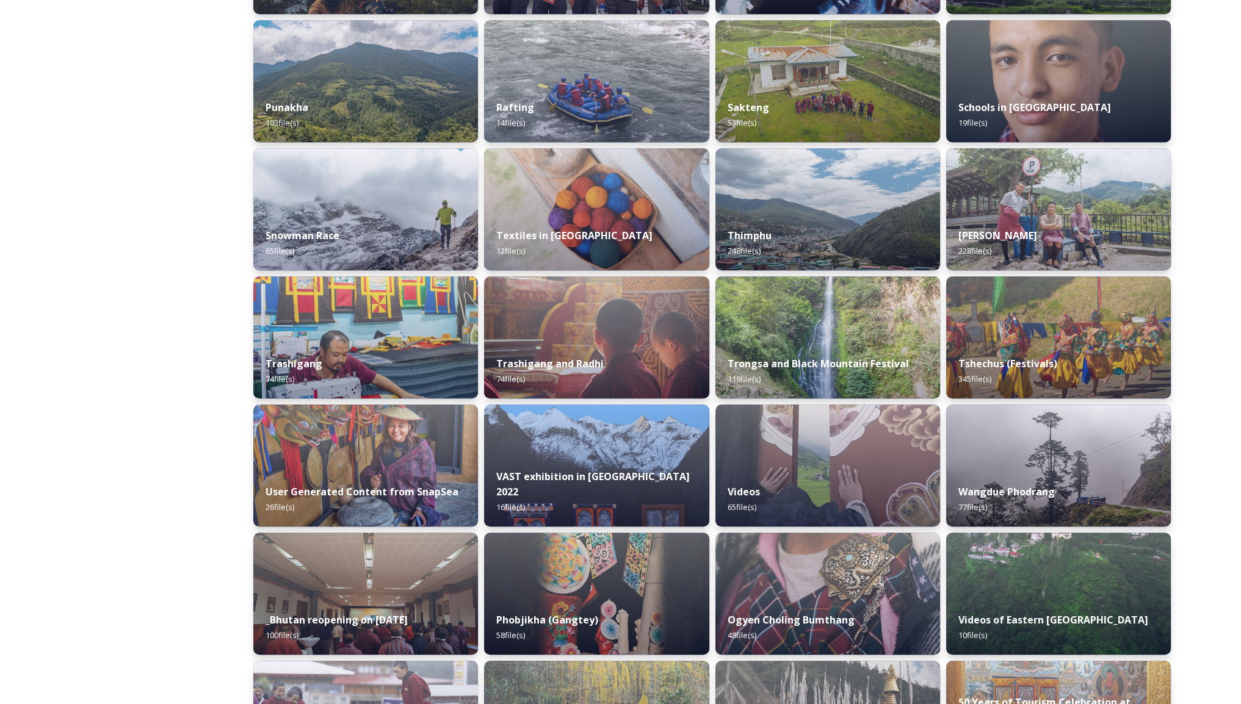
scroll to position [944, 0]
click at [1047, 372] on div "Tshechus (Festivals) 345 file(s)" at bounding box center [1059, 373] width 230 height 56
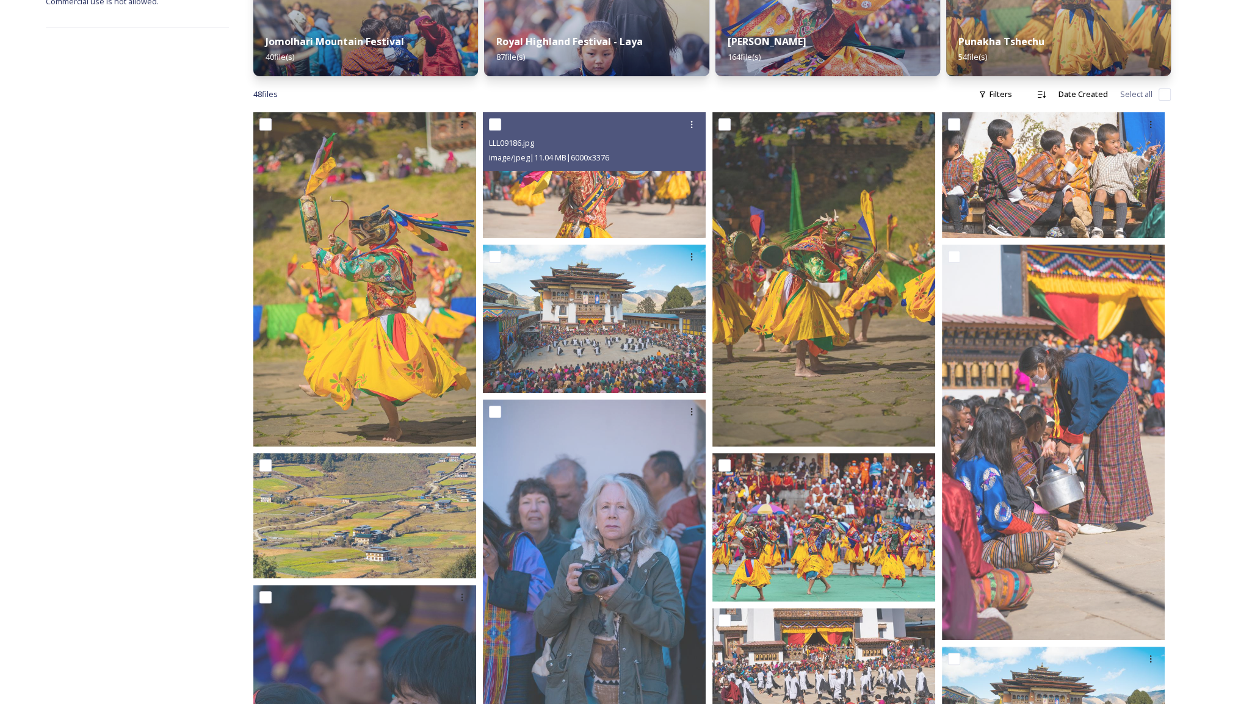
scroll to position [247, 0]
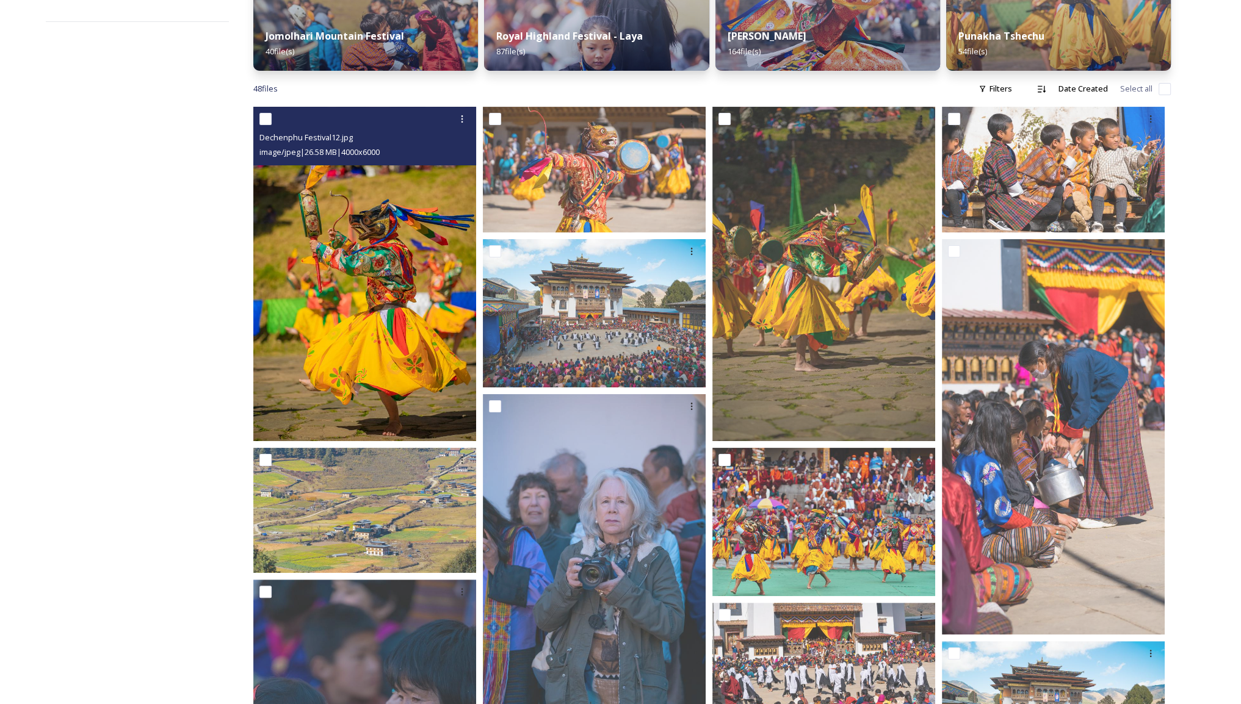
click at [382, 304] on img at bounding box center [364, 274] width 223 height 335
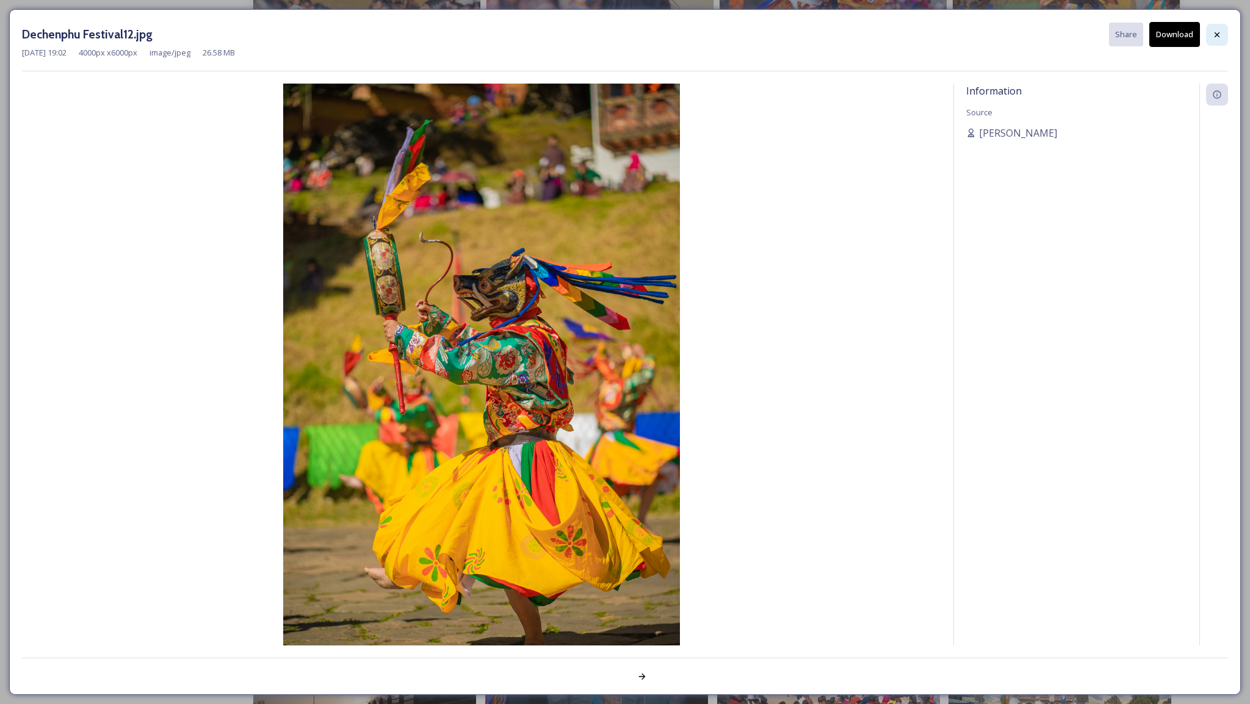
click at [1223, 37] on div at bounding box center [1217, 35] width 22 height 22
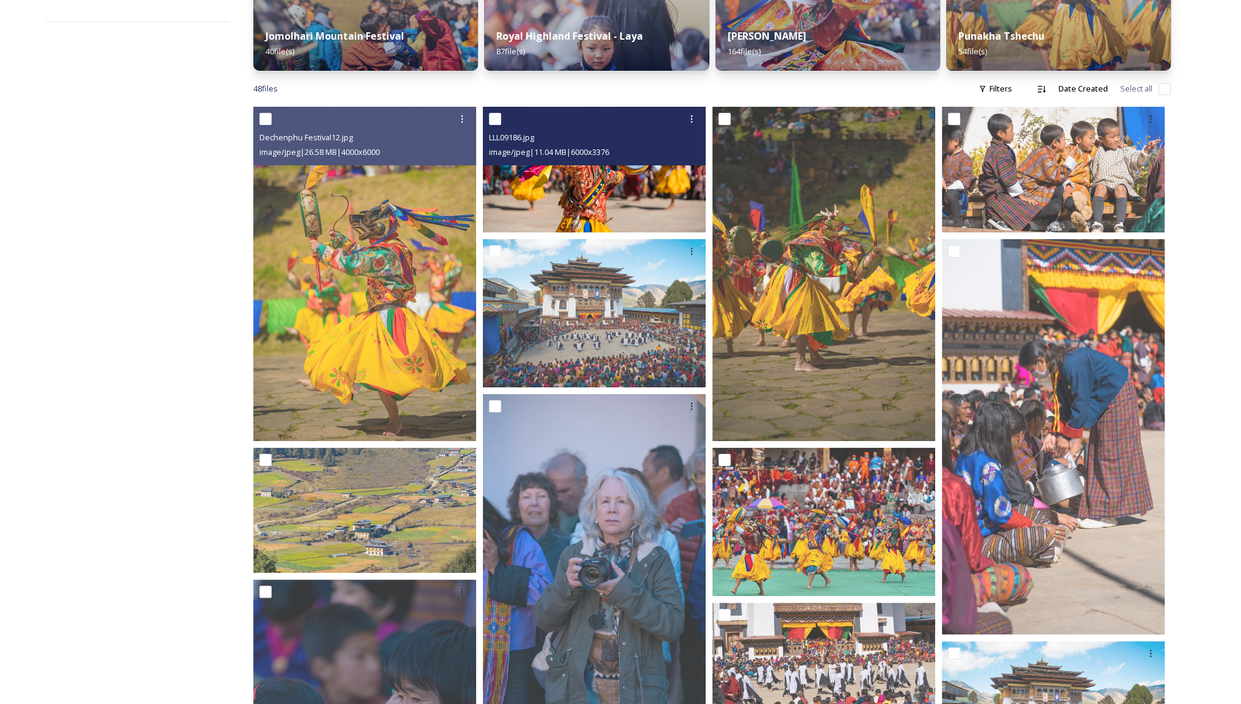
click at [628, 206] on img at bounding box center [594, 169] width 223 height 125
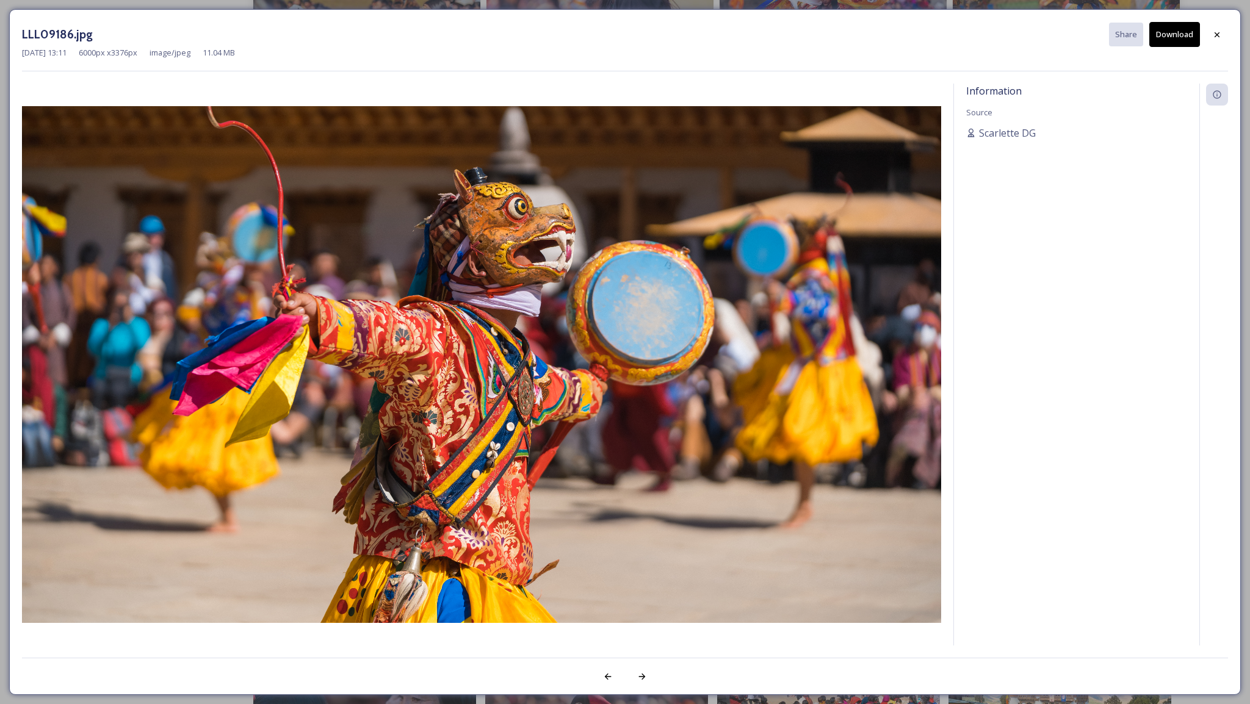
click at [1174, 40] on button "Download" at bounding box center [1174, 34] width 51 height 25
click at [1214, 37] on icon at bounding box center [1217, 35] width 10 height 10
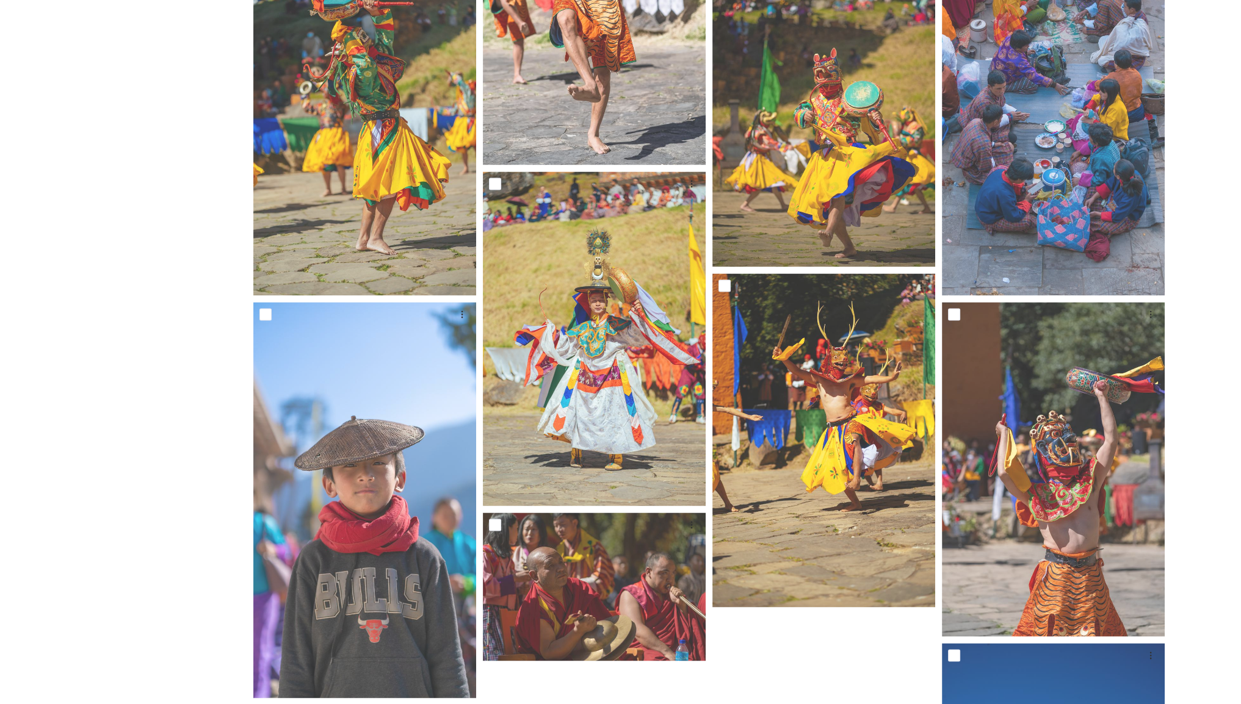
scroll to position [2327, 0]
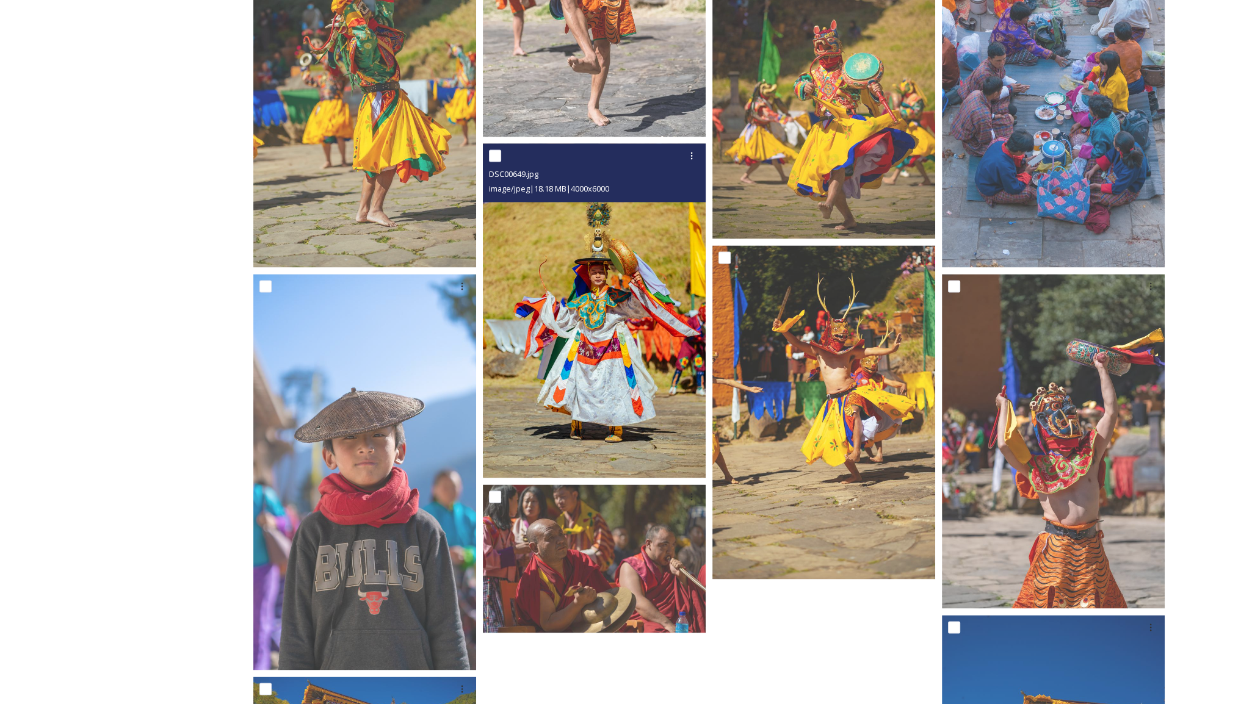
click at [581, 341] on img at bounding box center [594, 310] width 223 height 335
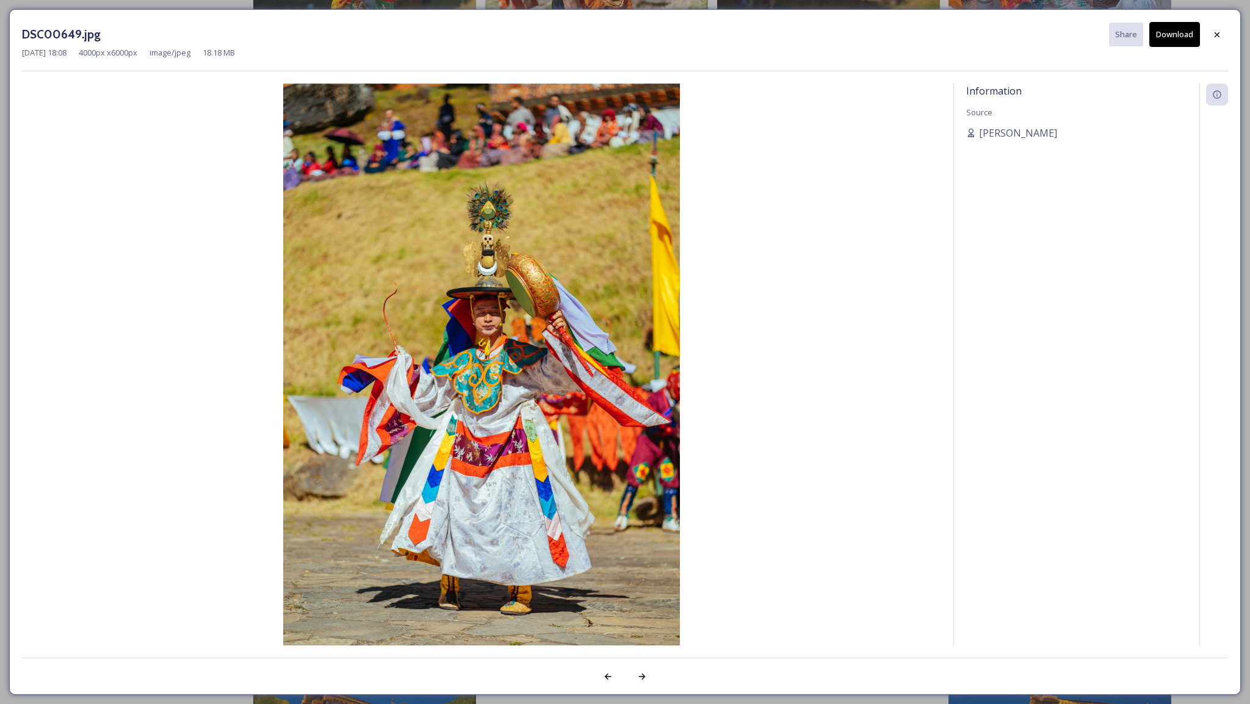
click at [1173, 34] on button "Download" at bounding box center [1174, 34] width 51 height 25
click at [1216, 39] on div at bounding box center [1217, 35] width 22 height 22
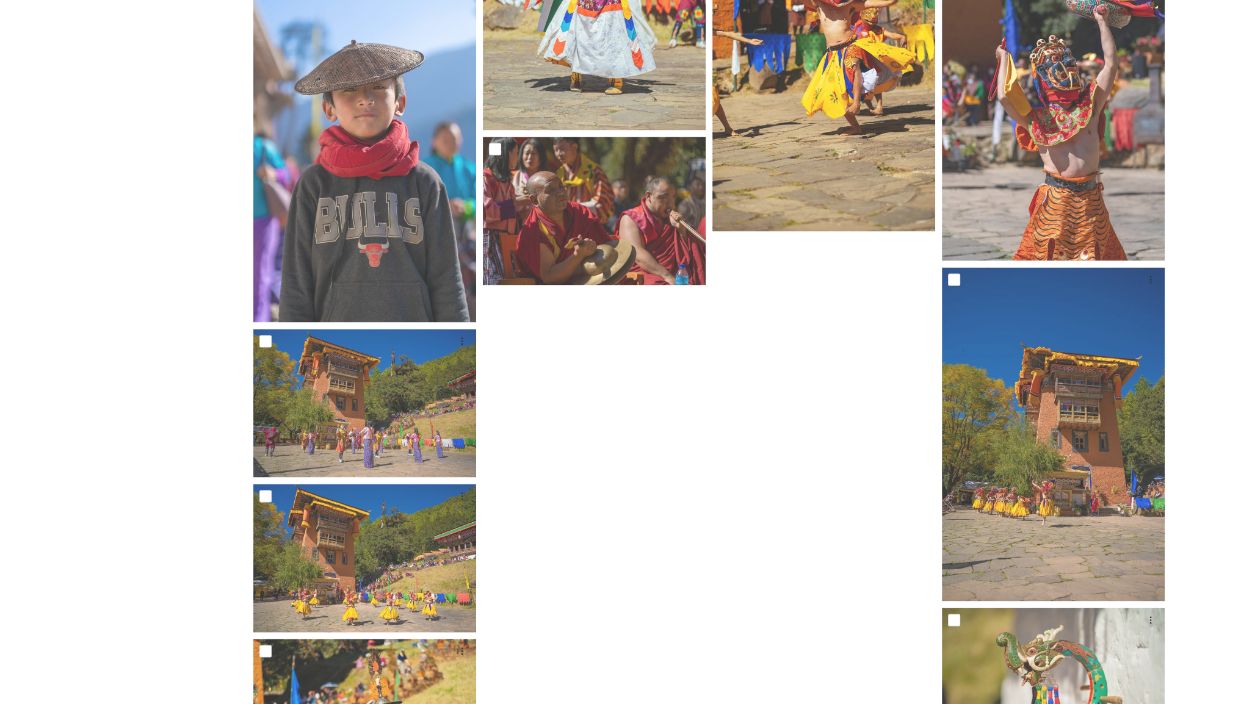
scroll to position [3095, 0]
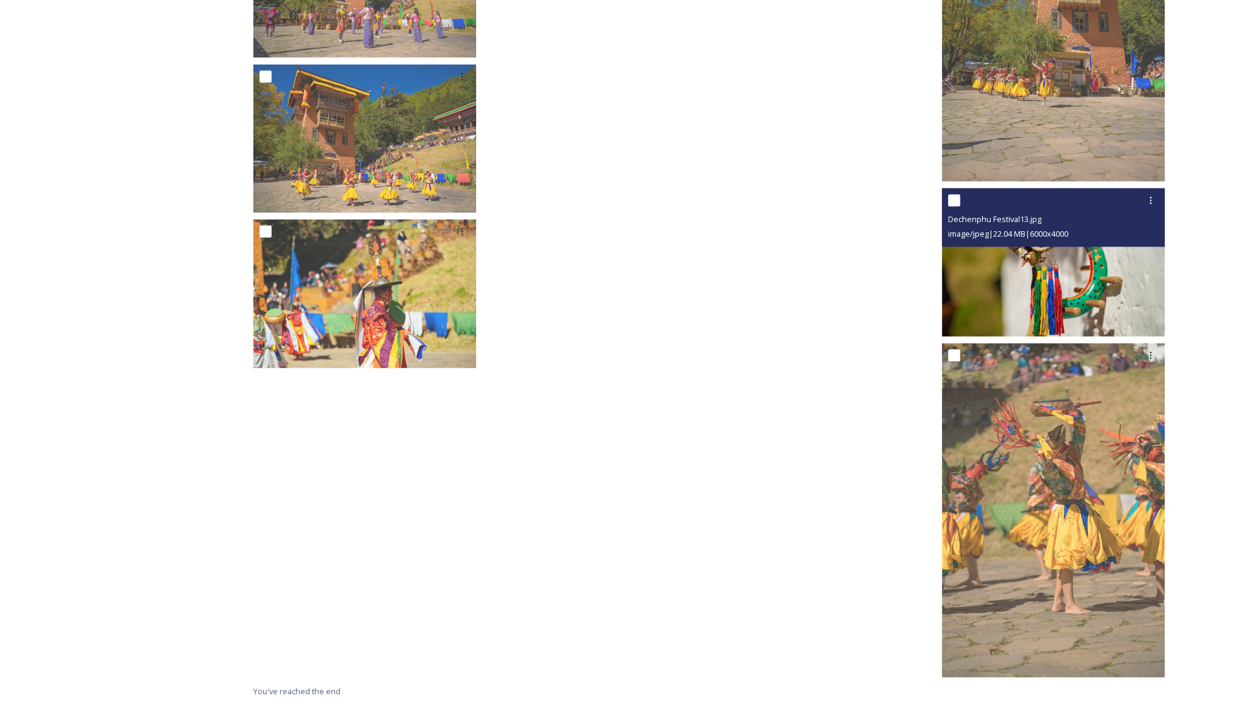
click at [1021, 291] on img at bounding box center [1053, 262] width 223 height 149
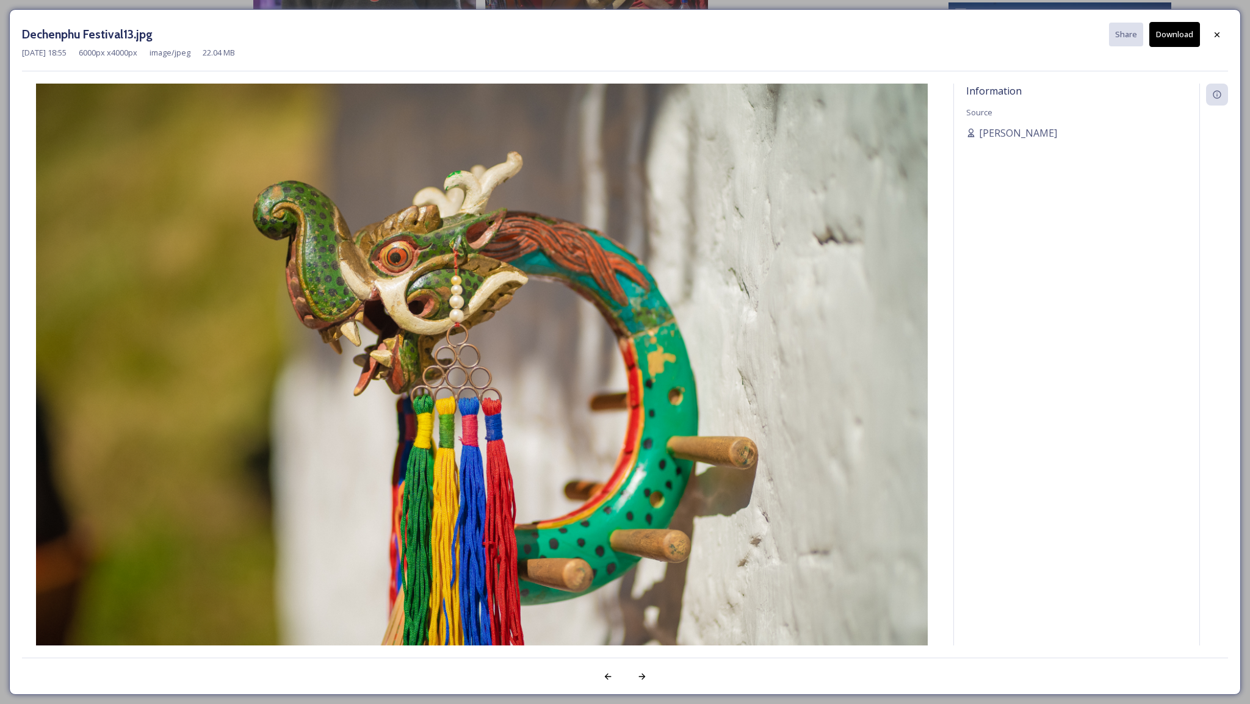
click at [1168, 39] on button "Download" at bounding box center [1174, 34] width 51 height 25
click at [1218, 41] on div at bounding box center [1217, 35] width 22 height 22
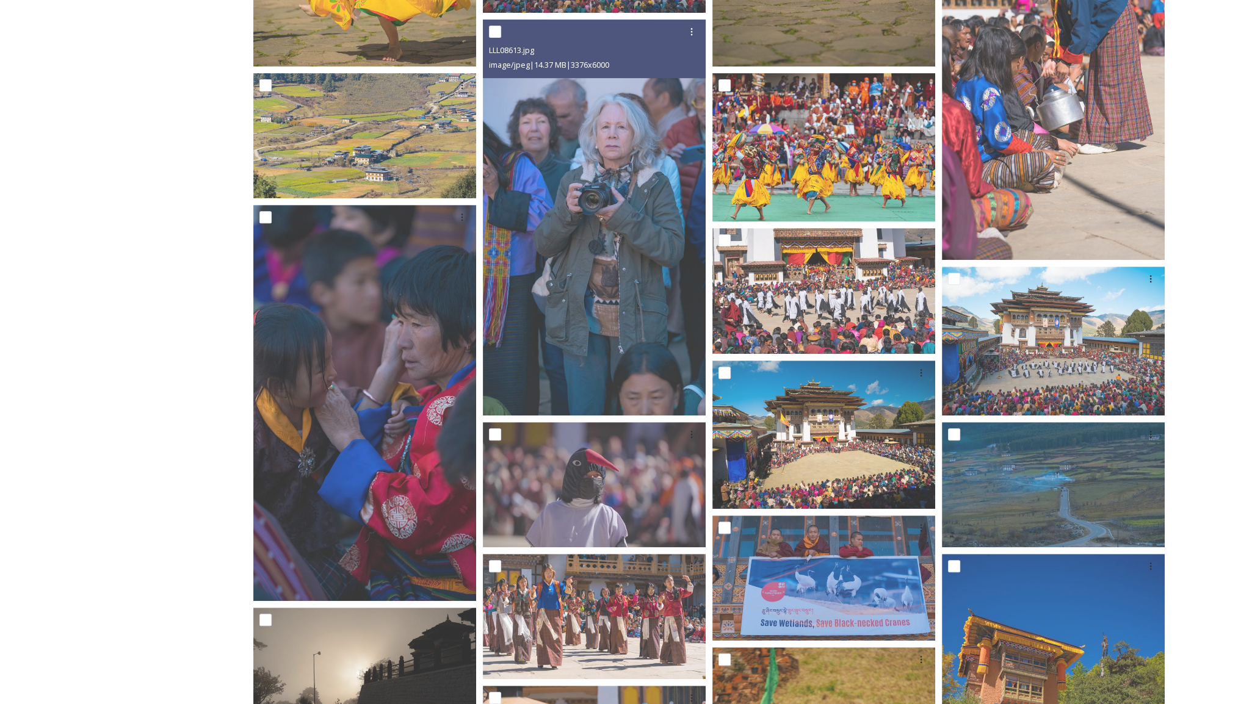
scroll to position [0, 0]
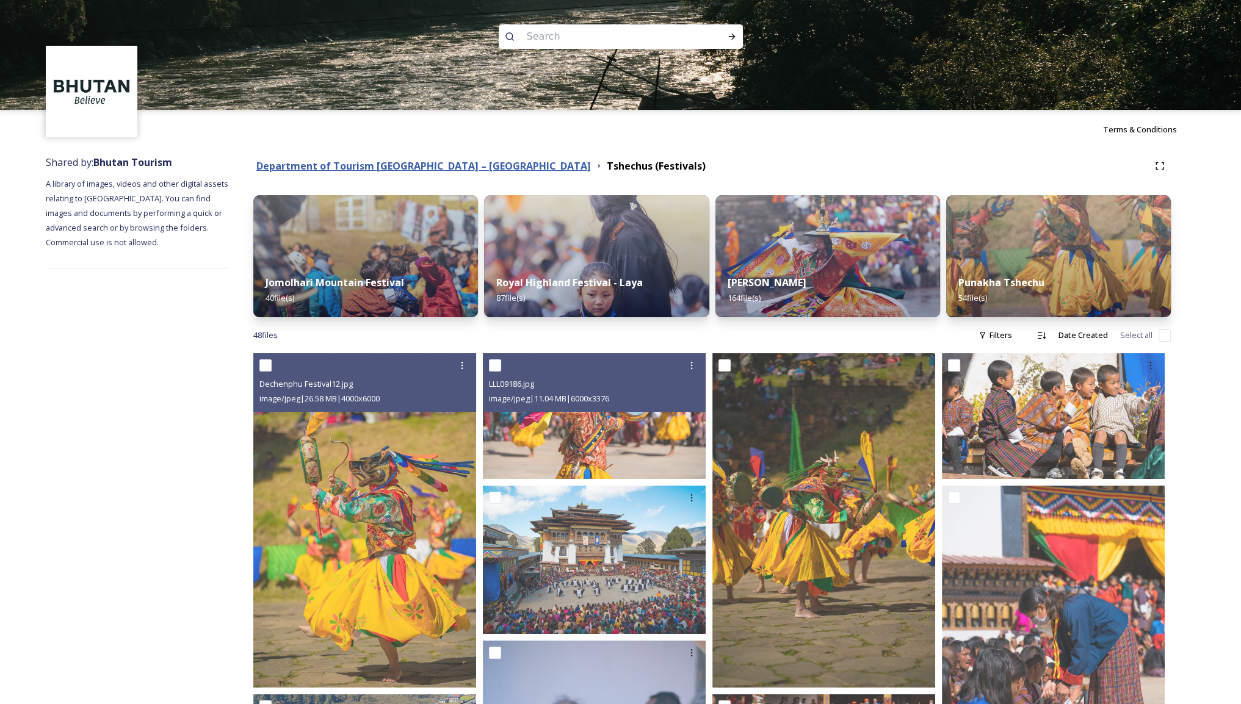
click at [411, 166] on strong "Department of Tourism [GEOGRAPHIC_DATA] – [GEOGRAPHIC_DATA]" at bounding box center [423, 165] width 335 height 13
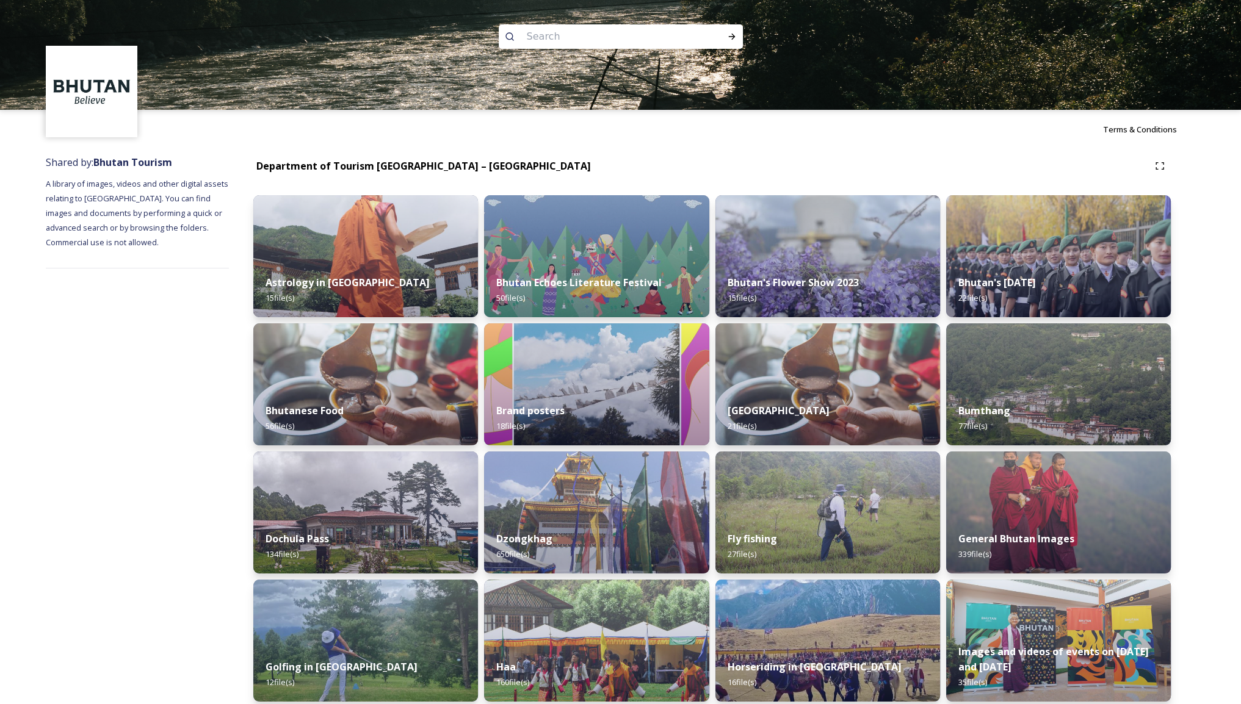
click at [553, 38] on input at bounding box center [604, 36] width 167 height 27
type input "prayer"
